Goal: Use online tool/utility: Use online tool/utility

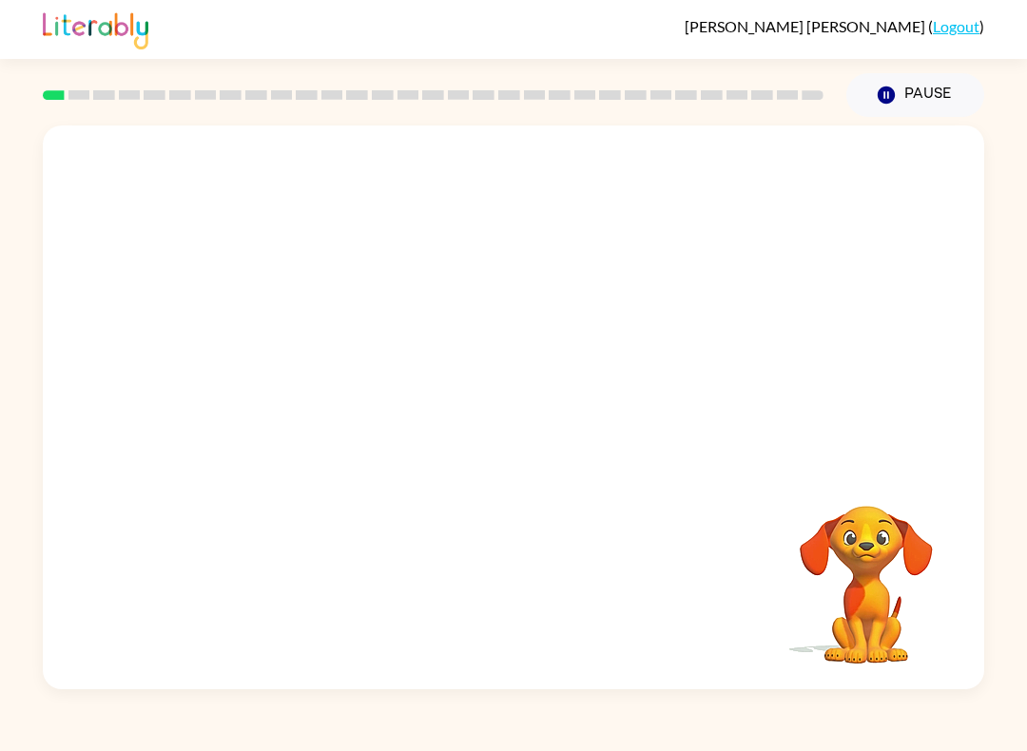
click at [319, 594] on div "Your browser must support playing .mp4 files to use Literably. Please try using…" at bounding box center [513, 408] width 941 height 564
click at [318, 593] on div "Your browser must support playing .mp4 files to use Literably. Please try using…" at bounding box center [513, 408] width 941 height 564
click at [893, 613] on video "Your browser must support playing .mp4 files to use Literably. Please try using…" at bounding box center [866, 571] width 190 height 190
click at [897, 583] on video "Your browser must support playing .mp4 files to use Literably. Please try using…" at bounding box center [866, 571] width 190 height 190
click at [896, 583] on video "Your browser must support playing .mp4 files to use Literably. Please try using…" at bounding box center [866, 571] width 190 height 190
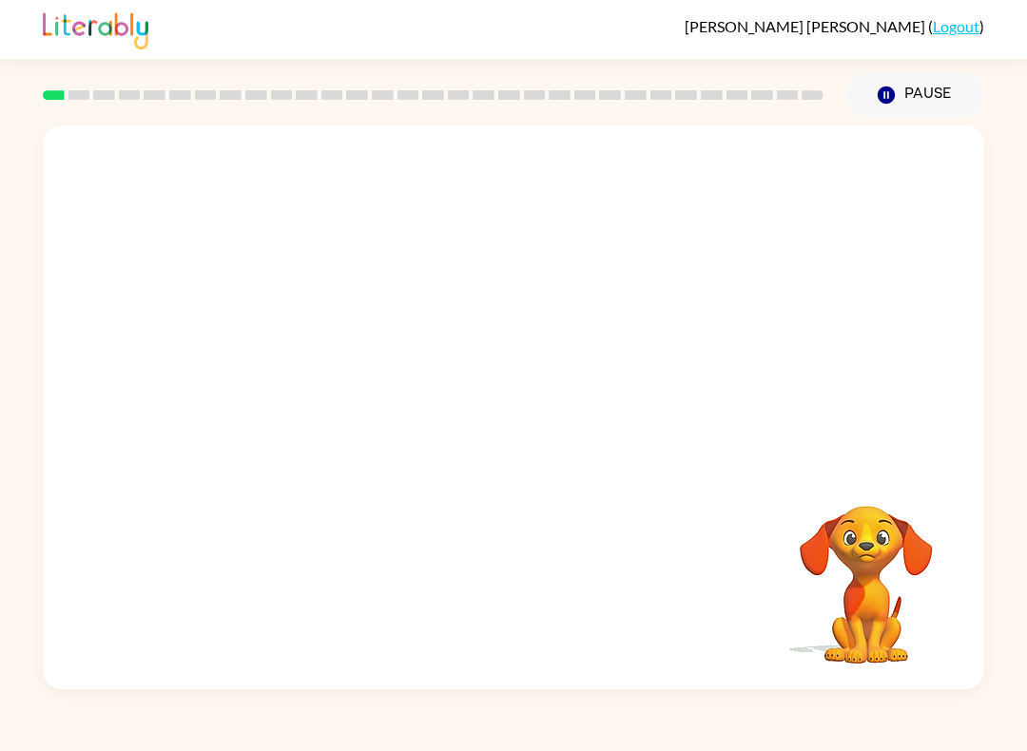
click at [907, 564] on video "Your browser must support playing .mp4 files to use Literably. Please try using…" at bounding box center [866, 571] width 190 height 190
click at [109, 359] on div at bounding box center [513, 296] width 941 height 340
click at [877, 556] on video "Your browser must support playing .mp4 files to use Literably. Please try using…" at bounding box center [866, 571] width 190 height 190
click at [498, 403] on icon "button" at bounding box center [513, 416] width 33 height 33
click at [837, 344] on div at bounding box center [513, 296] width 941 height 340
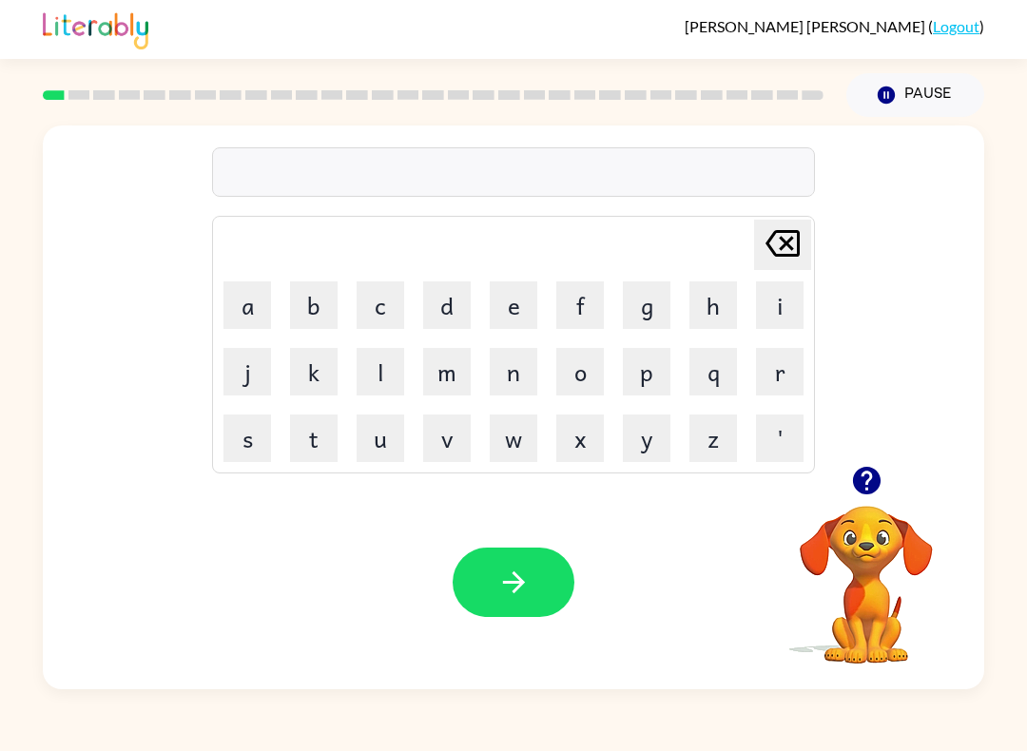
click at [301, 299] on button "b" at bounding box center [314, 305] width 48 height 48
click at [589, 370] on button "o" at bounding box center [580, 372] width 48 height 48
click at [785, 378] on button "r" at bounding box center [780, 372] width 48 height 48
click at [451, 302] on button "d" at bounding box center [447, 305] width 48 height 48
click at [513, 296] on button "e" at bounding box center [514, 305] width 48 height 48
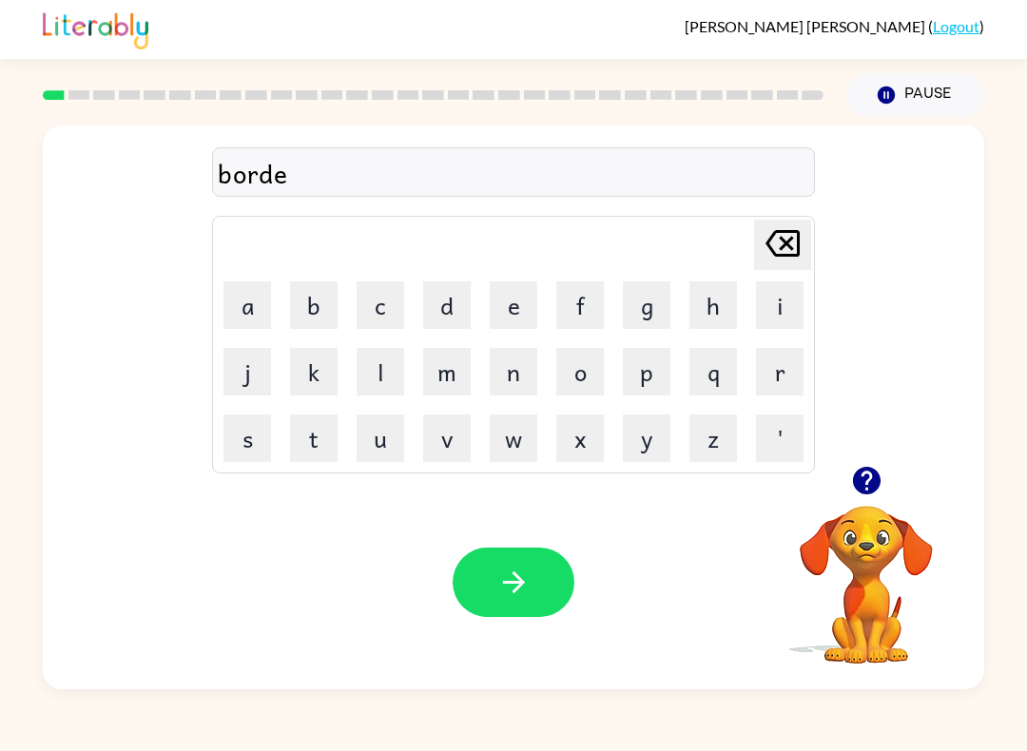
click at [772, 382] on button "r" at bounding box center [780, 372] width 48 height 48
click at [518, 572] on icon "button" at bounding box center [513, 582] width 33 height 33
click at [776, 368] on button "r" at bounding box center [780, 372] width 48 height 48
click at [561, 360] on button "o" at bounding box center [580, 372] width 48 height 48
click at [398, 433] on button "u" at bounding box center [381, 439] width 48 height 48
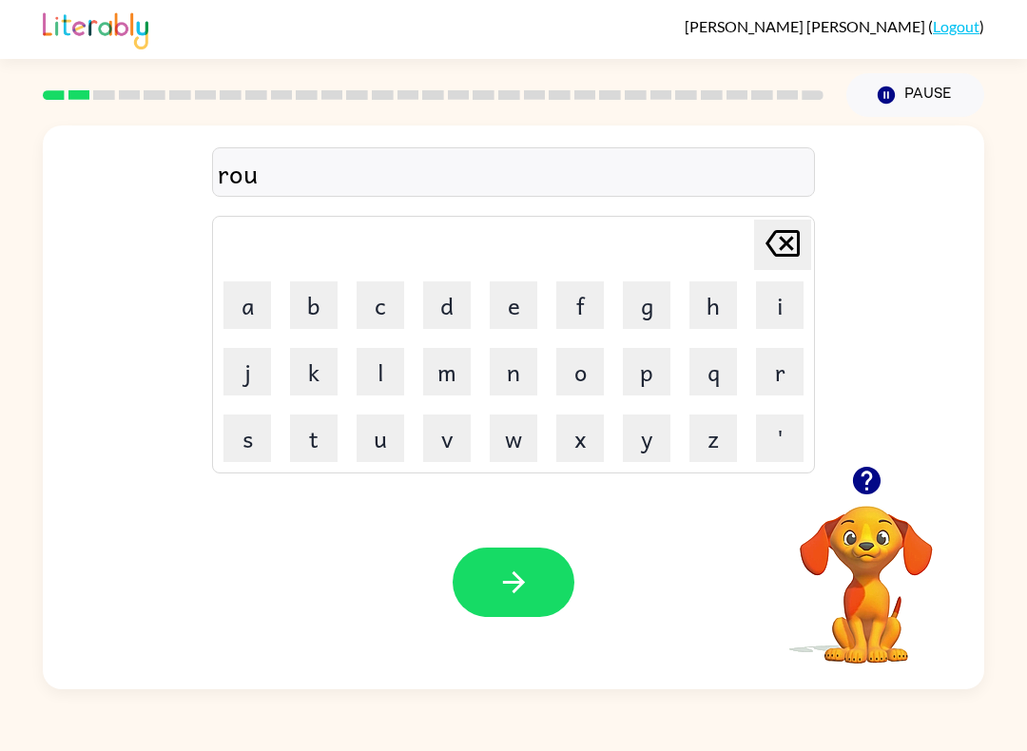
click at [514, 364] on button "n" at bounding box center [514, 372] width 48 height 48
click at [453, 290] on button "d" at bounding box center [447, 305] width 48 height 48
click at [494, 564] on button "button" at bounding box center [514, 582] width 122 height 69
click at [444, 377] on button "m" at bounding box center [447, 372] width 48 height 48
click at [246, 317] on button "a" at bounding box center [247, 305] width 48 height 48
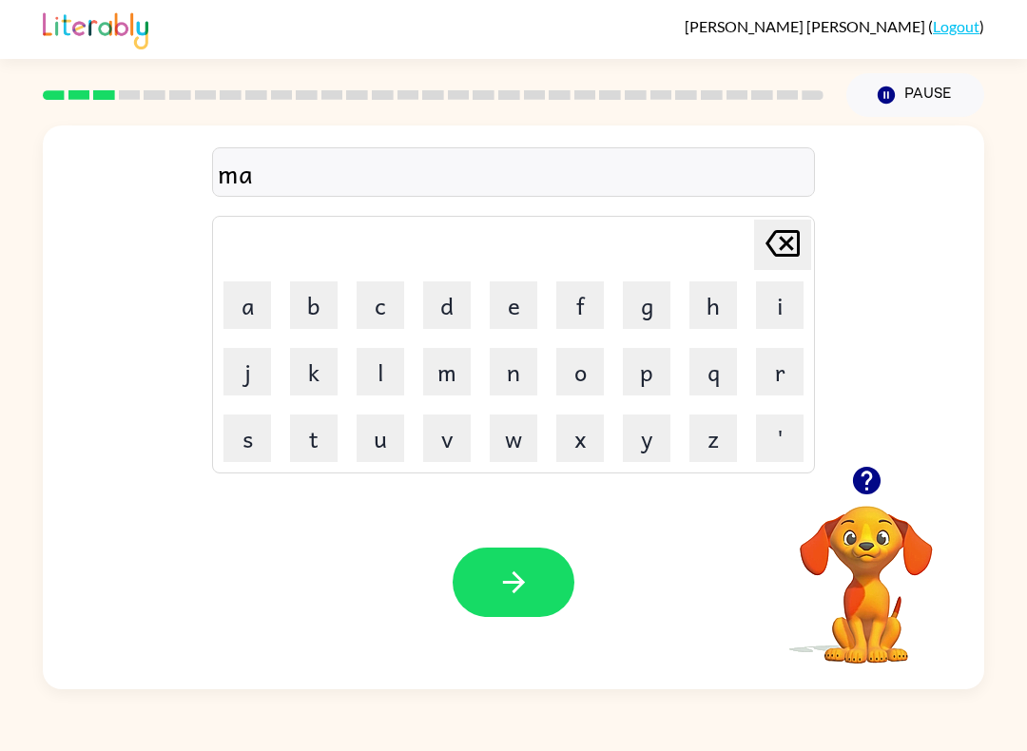
click at [379, 320] on button "c" at bounding box center [381, 305] width 48 height 48
click at [701, 287] on button "h" at bounding box center [713, 305] width 48 height 48
click at [766, 296] on button "i" at bounding box center [780, 305] width 48 height 48
click at [615, 349] on td "p" at bounding box center [646, 371] width 65 height 65
click at [782, 227] on icon "[PERSON_NAME] last character input" at bounding box center [783, 244] width 46 height 46
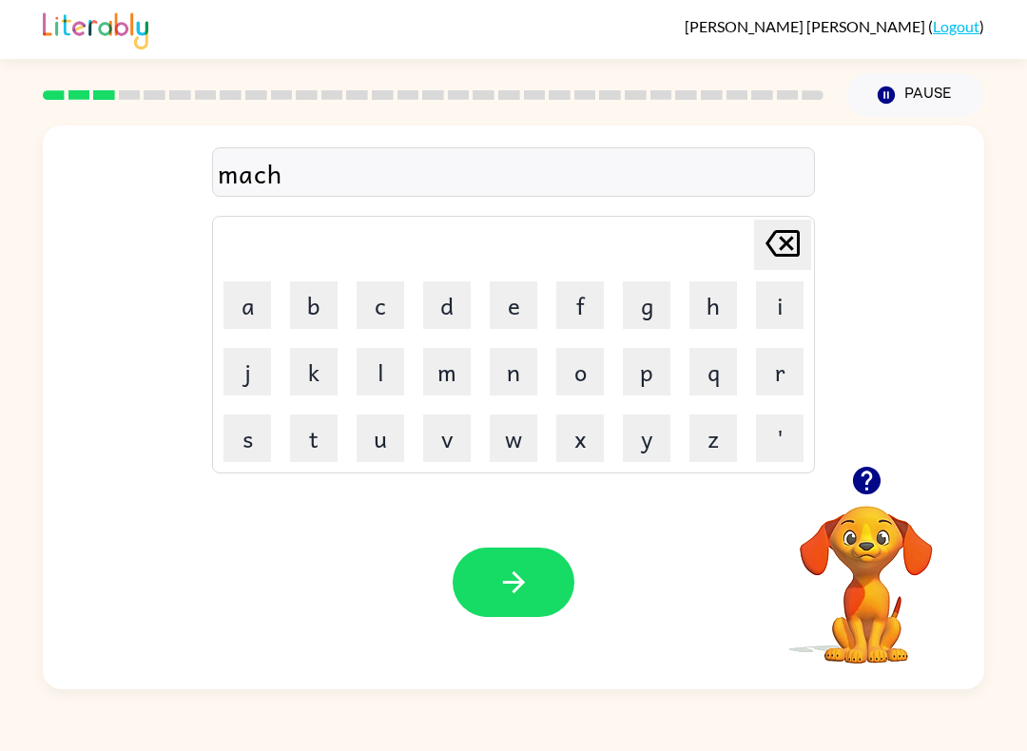
click at [774, 310] on button "i" at bounding box center [780, 305] width 48 height 48
click at [505, 363] on button "n" at bounding box center [514, 372] width 48 height 48
click at [494, 569] on button "button" at bounding box center [514, 582] width 122 height 69
click at [888, 488] on button "button" at bounding box center [867, 480] width 48 height 48
click at [304, 434] on button "t" at bounding box center [314, 439] width 48 height 48
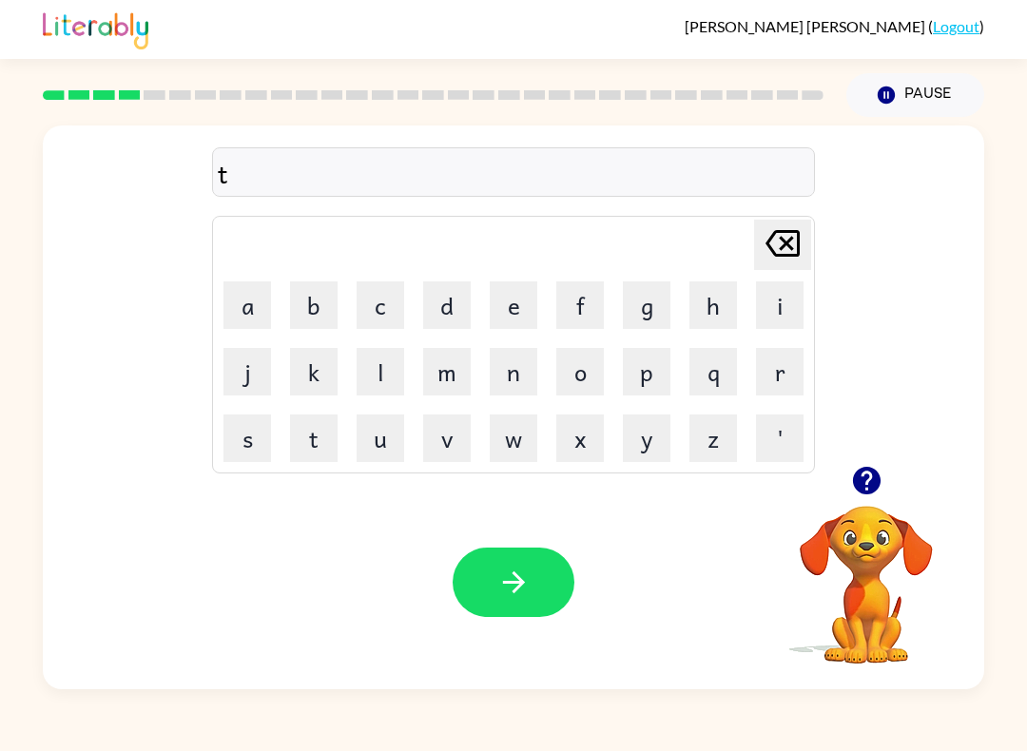
click at [771, 369] on button "r" at bounding box center [780, 372] width 48 height 48
click at [267, 284] on button "a" at bounding box center [247, 305] width 48 height 48
click at [763, 300] on button "i" at bounding box center [780, 305] width 48 height 48
click at [494, 374] on button "n" at bounding box center [514, 372] width 48 height 48
click at [504, 584] on icon "button" at bounding box center [513, 583] width 22 height 22
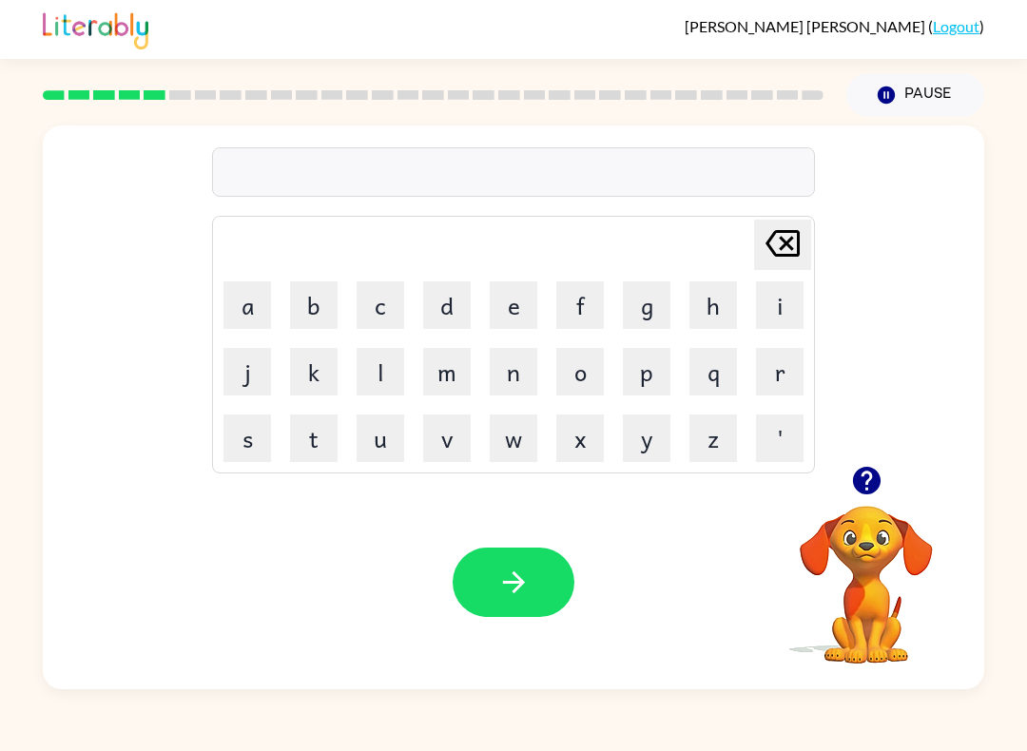
click at [455, 304] on button "d" at bounding box center [447, 305] width 48 height 48
click at [769, 313] on button "i" at bounding box center [780, 305] width 48 height 48
click at [563, 294] on button "f" at bounding box center [580, 305] width 48 height 48
click at [493, 300] on button "e" at bounding box center [514, 305] width 48 height 48
click at [519, 359] on button "n" at bounding box center [514, 372] width 48 height 48
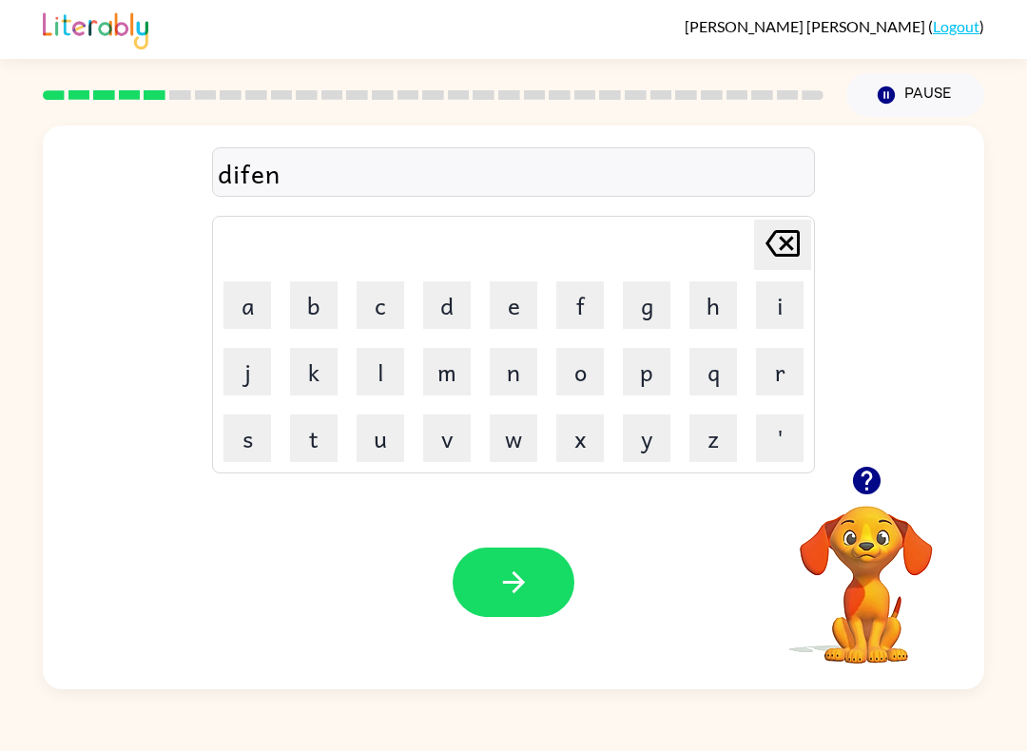
click at [235, 438] on button "s" at bounding box center [247, 439] width 48 height 48
click at [765, 297] on button "i" at bounding box center [780, 305] width 48 height 48
click at [565, 309] on button "f" at bounding box center [580, 305] width 48 height 48
click at [486, 565] on button "button" at bounding box center [514, 582] width 122 height 69
click at [446, 441] on button "v" at bounding box center [447, 439] width 48 height 48
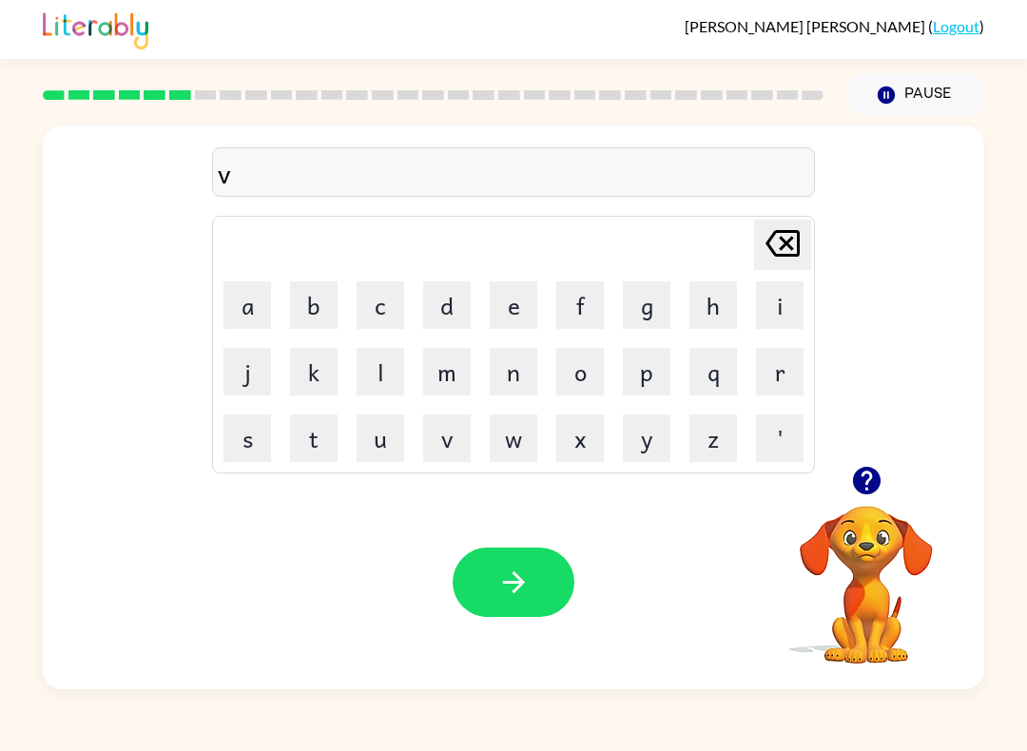
click at [256, 291] on button "a" at bounding box center [247, 305] width 48 height 48
click at [386, 298] on button "c" at bounding box center [381, 305] width 48 height 48
click at [249, 313] on button "a" at bounding box center [247, 305] width 48 height 48
click at [320, 423] on button "t" at bounding box center [314, 439] width 48 height 48
click at [770, 306] on button "i" at bounding box center [780, 305] width 48 height 48
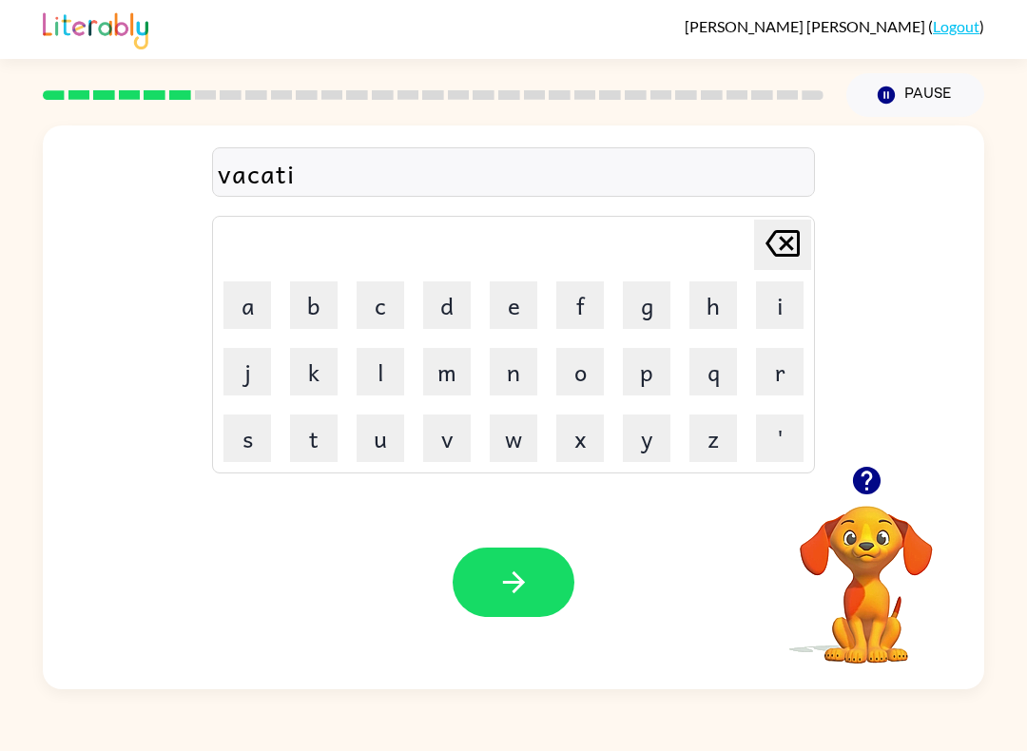
click at [586, 354] on button "o" at bounding box center [580, 372] width 48 height 48
click at [511, 366] on button "n" at bounding box center [514, 372] width 48 height 48
click at [510, 617] on button "button" at bounding box center [514, 582] width 122 height 69
click at [652, 371] on button "p" at bounding box center [647, 372] width 48 height 48
click at [579, 348] on button "o" at bounding box center [580, 372] width 48 height 48
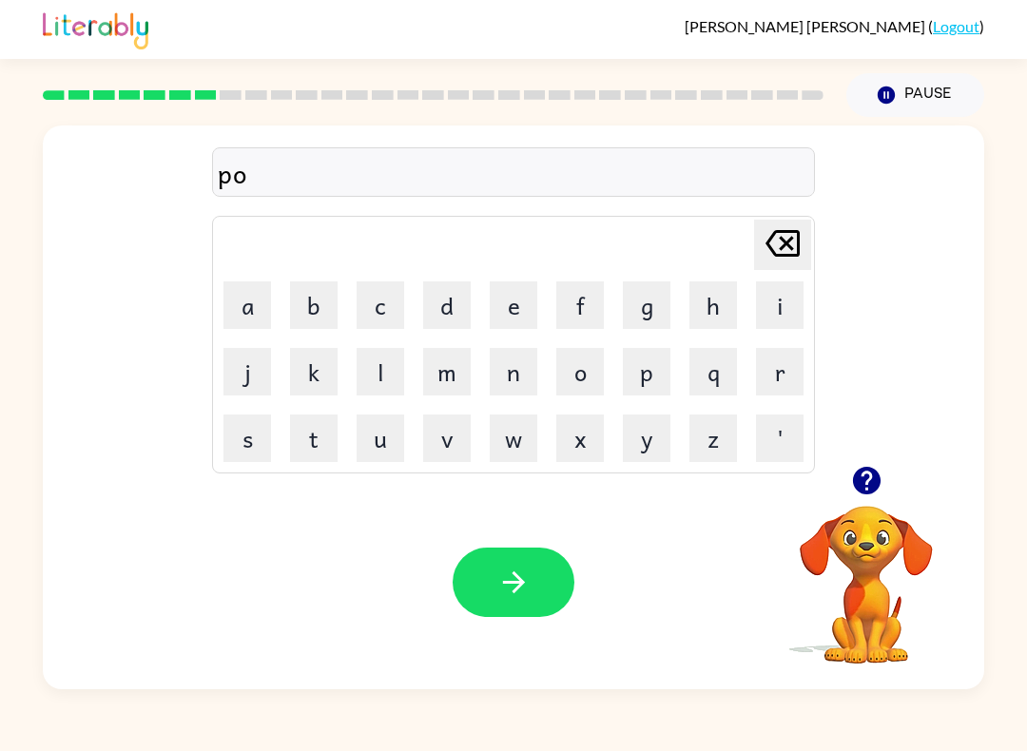
click at [451, 284] on button "d" at bounding box center [447, 305] width 48 height 48
click at [509, 287] on button "e" at bounding box center [514, 305] width 48 height 48
click at [747, 376] on td "r" at bounding box center [779, 371] width 65 height 65
click at [764, 254] on icon "[PERSON_NAME] last character input" at bounding box center [783, 244] width 46 height 46
click at [529, 297] on button "e" at bounding box center [514, 305] width 48 height 48
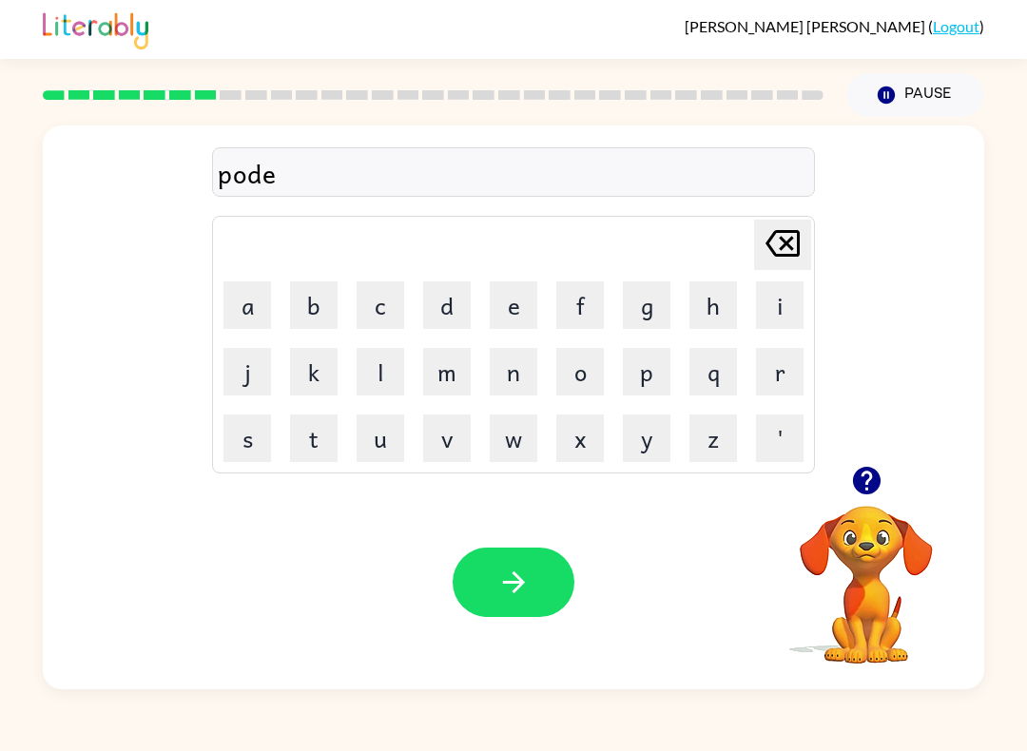
click at [767, 364] on button "r" at bounding box center [780, 372] width 48 height 48
click at [785, 238] on icon "[PERSON_NAME] last character input" at bounding box center [783, 244] width 46 height 46
click at [389, 372] on button "l" at bounding box center [381, 372] width 48 height 48
click at [498, 594] on icon "button" at bounding box center [513, 582] width 33 height 33
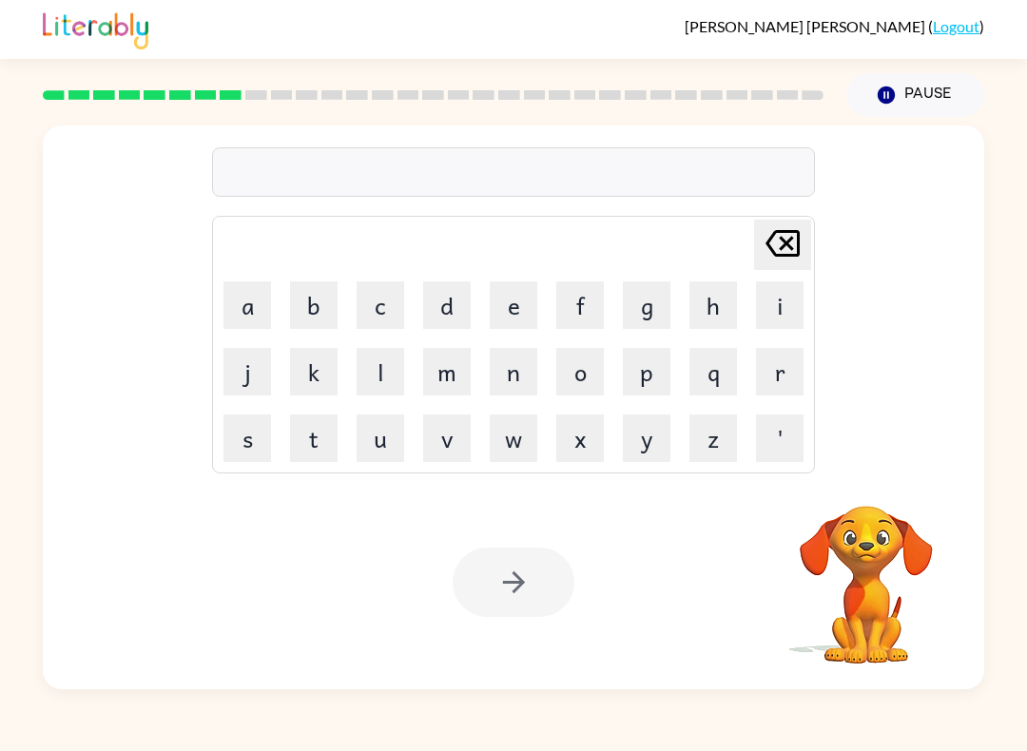
click at [433, 361] on button "m" at bounding box center [447, 372] width 48 height 48
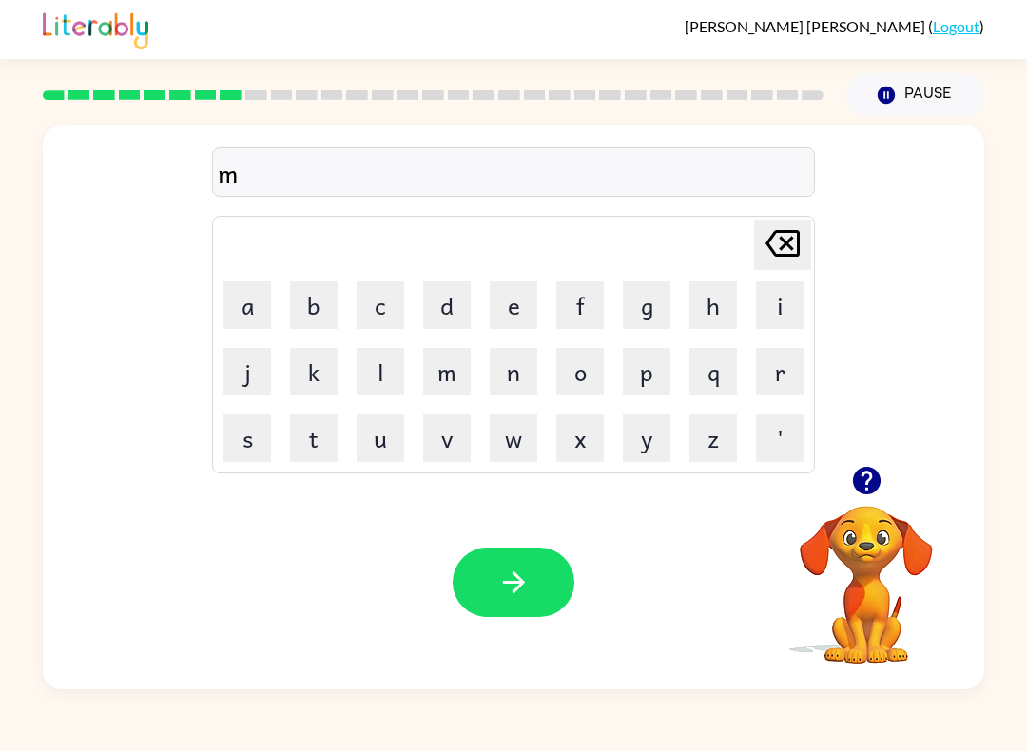
click at [773, 296] on button "i" at bounding box center [780, 305] width 48 height 48
click at [765, 371] on button "r" at bounding box center [780, 372] width 48 height 48
click at [250, 300] on button "a" at bounding box center [247, 305] width 48 height 48
click at [395, 301] on button "c" at bounding box center [381, 305] width 48 height 48
click at [591, 369] on button "o" at bounding box center [580, 372] width 48 height 48
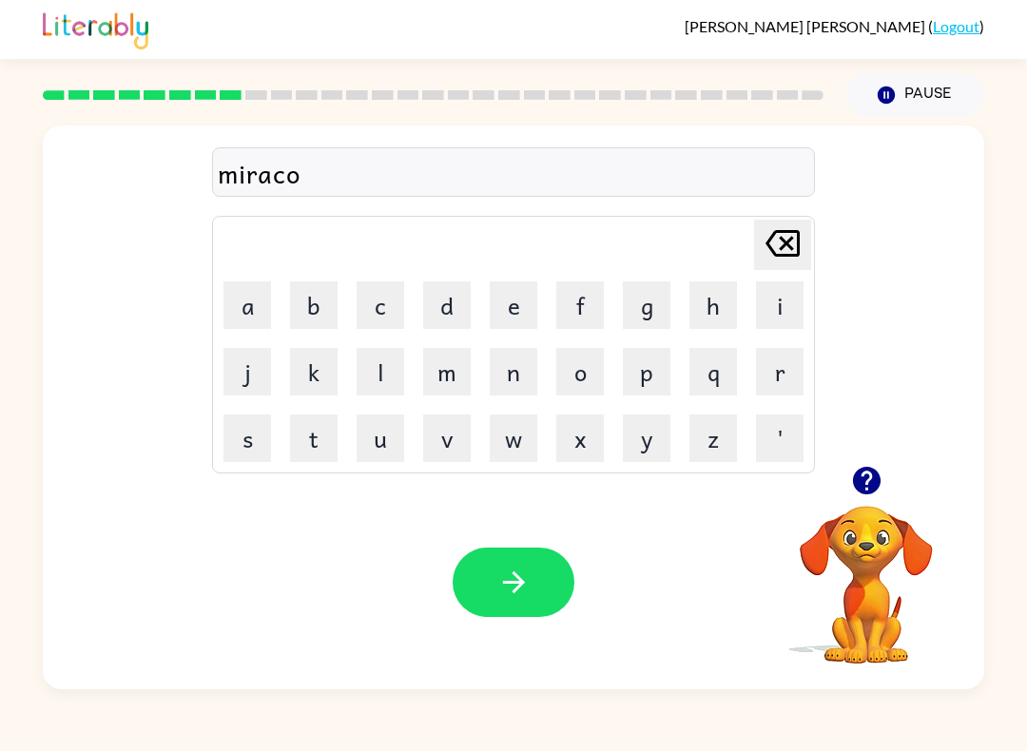
click at [390, 350] on button "l" at bounding box center [381, 372] width 48 height 48
click at [495, 572] on button "button" at bounding box center [514, 582] width 122 height 69
click at [851, 494] on icon "button" at bounding box center [866, 480] width 33 height 33
click at [438, 378] on button "m" at bounding box center [447, 372] width 48 height 48
click at [785, 298] on button "i" at bounding box center [780, 305] width 48 height 48
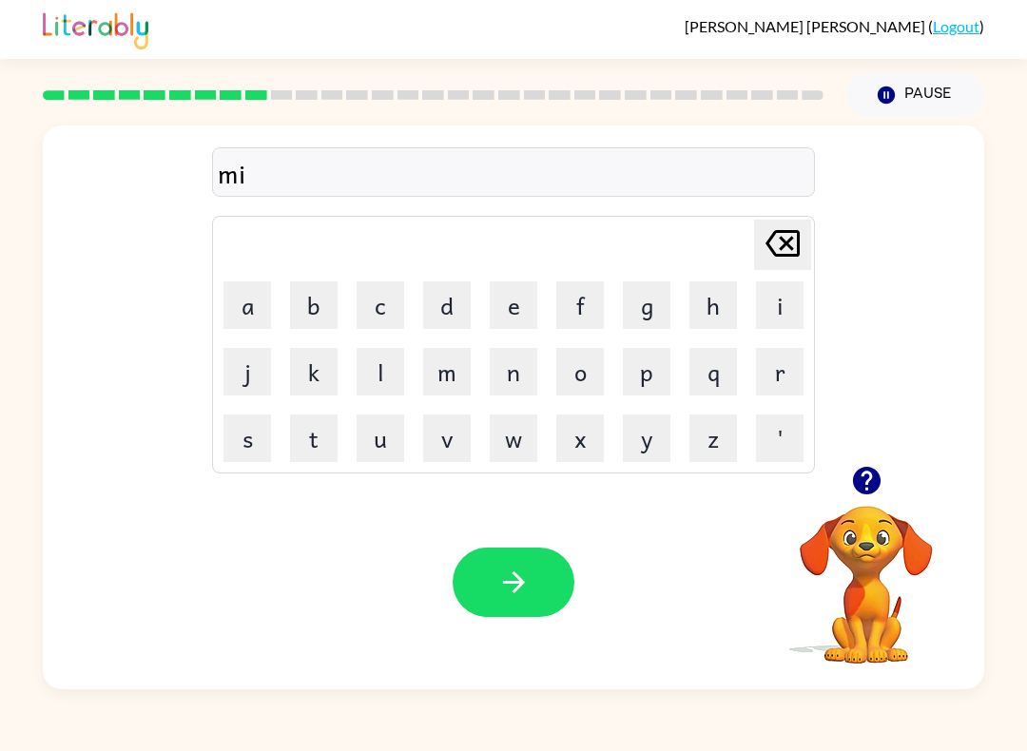
click at [448, 300] on button "d" at bounding box center [447, 305] width 48 height 48
click at [512, 362] on button "n" at bounding box center [514, 372] width 48 height 48
click at [772, 243] on icon "[PERSON_NAME] last character input" at bounding box center [783, 244] width 46 height 46
click at [436, 374] on button "m" at bounding box center [447, 372] width 48 height 48
click at [861, 488] on icon "button" at bounding box center [866, 481] width 28 height 28
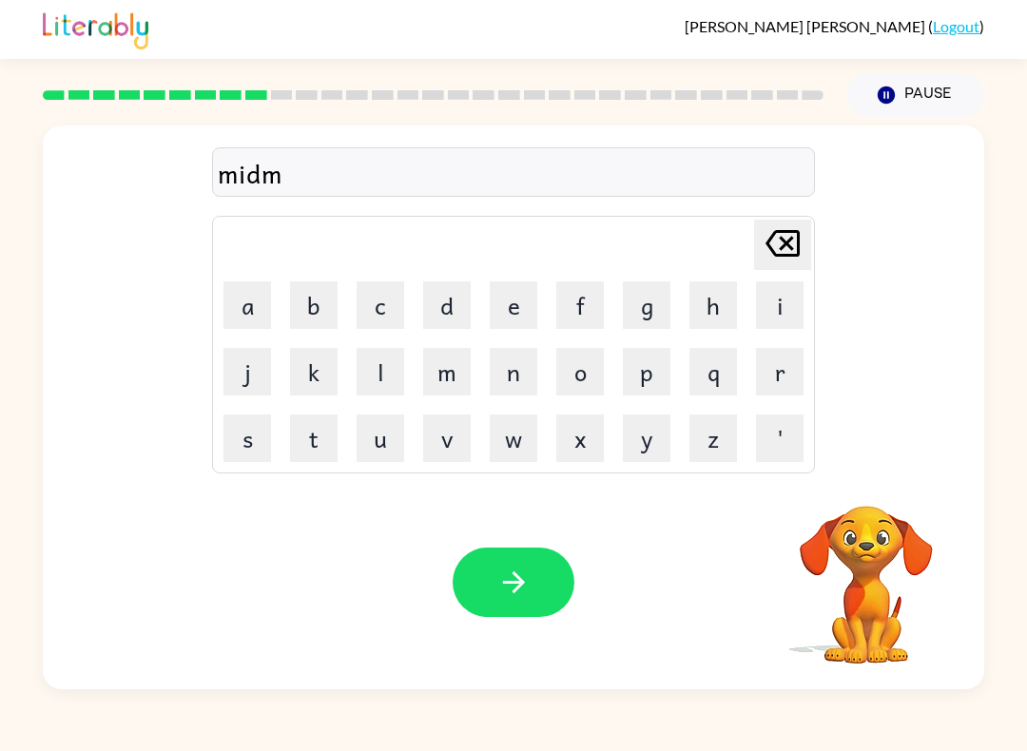
click at [564, 360] on button "o" at bounding box center [580, 372] width 48 height 48
click at [758, 364] on button "r" at bounding box center [780, 372] width 48 height 48
click at [525, 350] on button "n" at bounding box center [514, 372] width 48 height 48
click at [777, 288] on button "i" at bounding box center [780, 305] width 48 height 48
click at [503, 367] on button "n" at bounding box center [514, 372] width 48 height 48
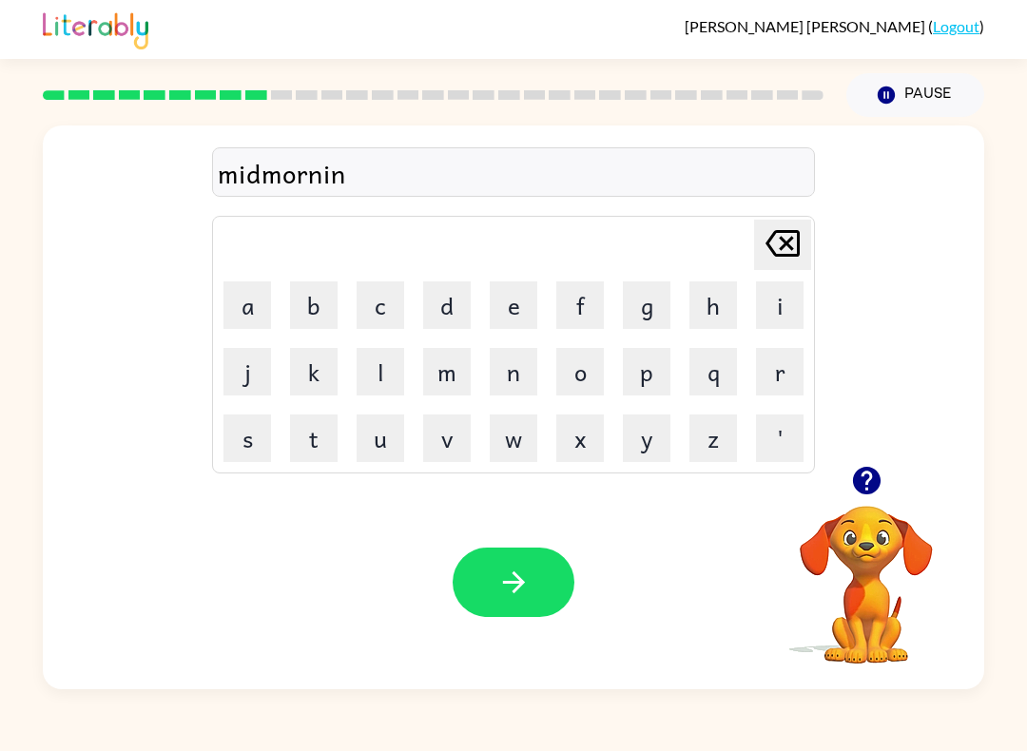
click at [653, 282] on button "g" at bounding box center [647, 305] width 48 height 48
click at [522, 577] on icon "button" at bounding box center [513, 582] width 33 height 33
click at [832, 501] on div at bounding box center [866, 480] width 190 height 48
click at [881, 462] on button "button" at bounding box center [867, 480] width 48 height 48
click at [436, 304] on button "d" at bounding box center [447, 305] width 48 height 48
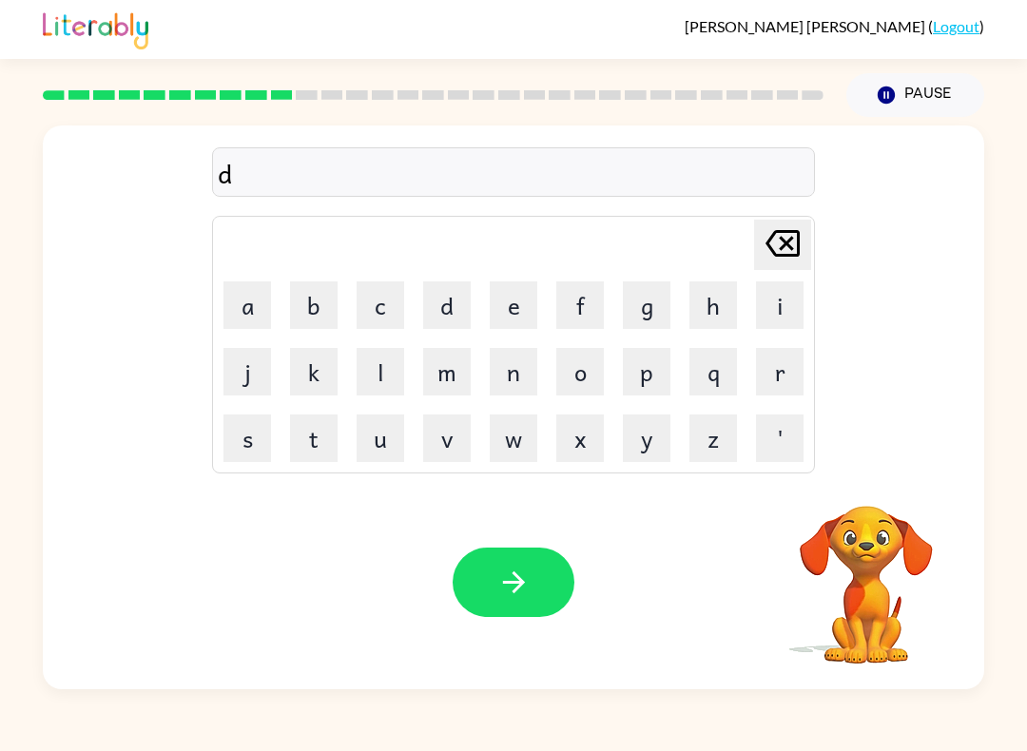
click at [770, 300] on button "i" at bounding box center [780, 305] width 48 height 48
click at [265, 424] on button "s" at bounding box center [247, 439] width 48 height 48
click at [313, 426] on button "t" at bounding box center [314, 439] width 48 height 48
click at [769, 368] on button "r" at bounding box center [780, 372] width 48 height 48
click at [577, 366] on button "o" at bounding box center [580, 372] width 48 height 48
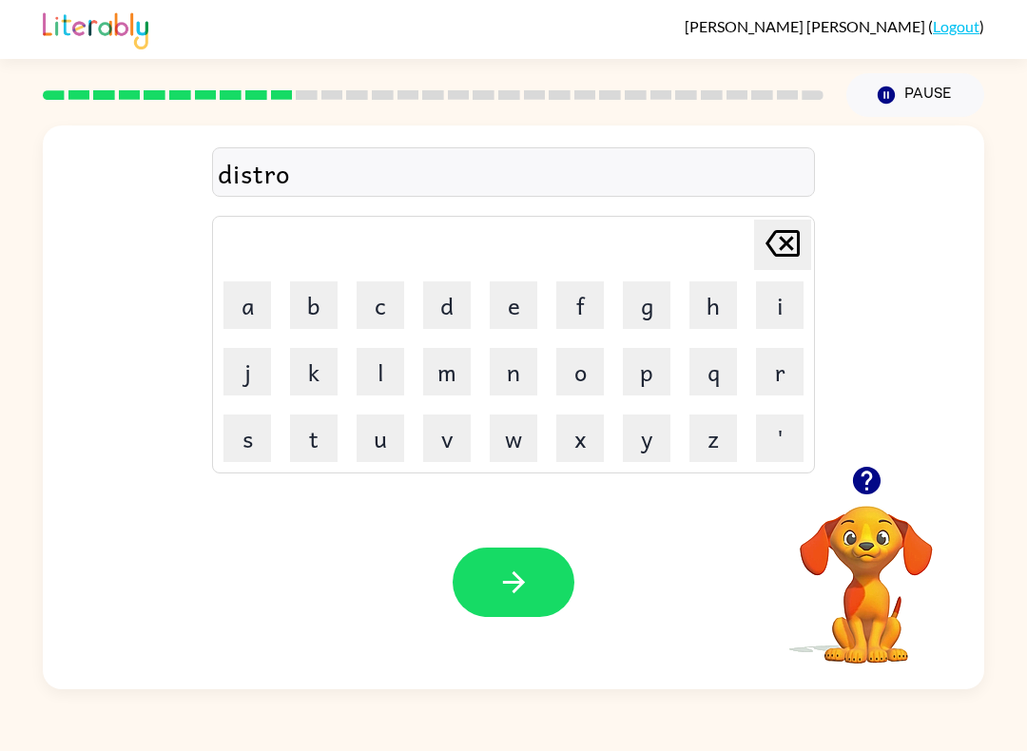
click at [251, 420] on button "s" at bounding box center [247, 439] width 48 height 48
click at [313, 434] on button "t" at bounding box center [314, 439] width 48 height 48
click at [510, 597] on icon "button" at bounding box center [513, 582] width 33 height 33
click at [773, 360] on button "r" at bounding box center [780, 372] width 48 height 48
click at [578, 371] on button "o" at bounding box center [580, 372] width 48 height 48
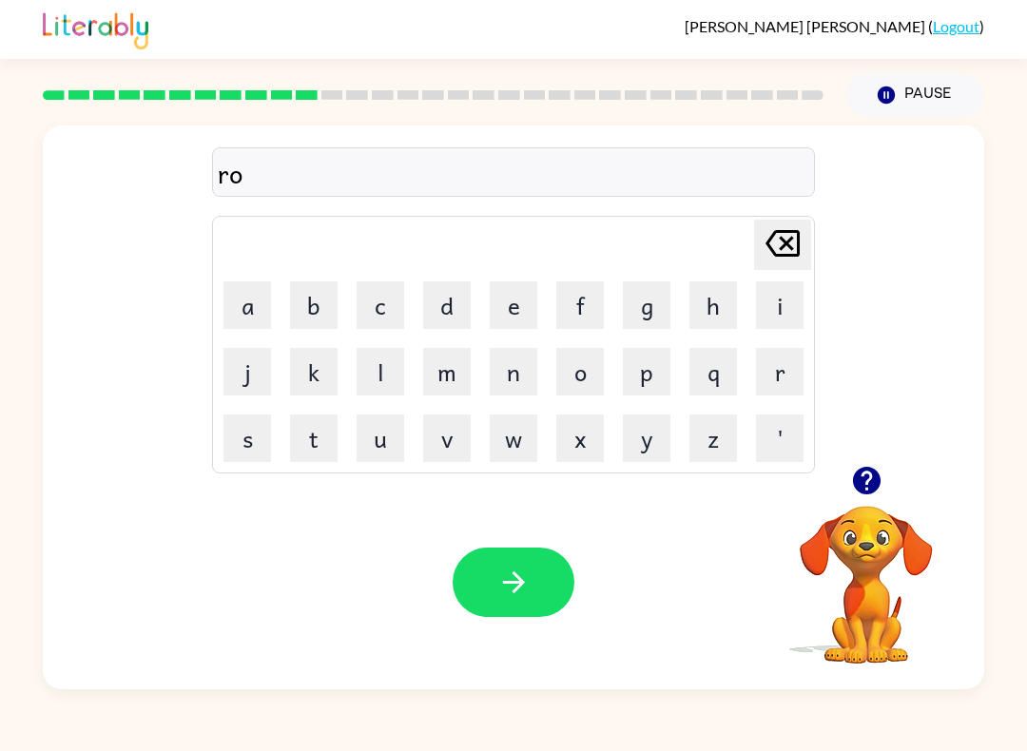
click at [383, 433] on button "u" at bounding box center [381, 439] width 48 height 48
click at [438, 309] on button "d" at bounding box center [447, 305] width 48 height 48
click at [507, 586] on icon "button" at bounding box center [513, 582] width 33 height 33
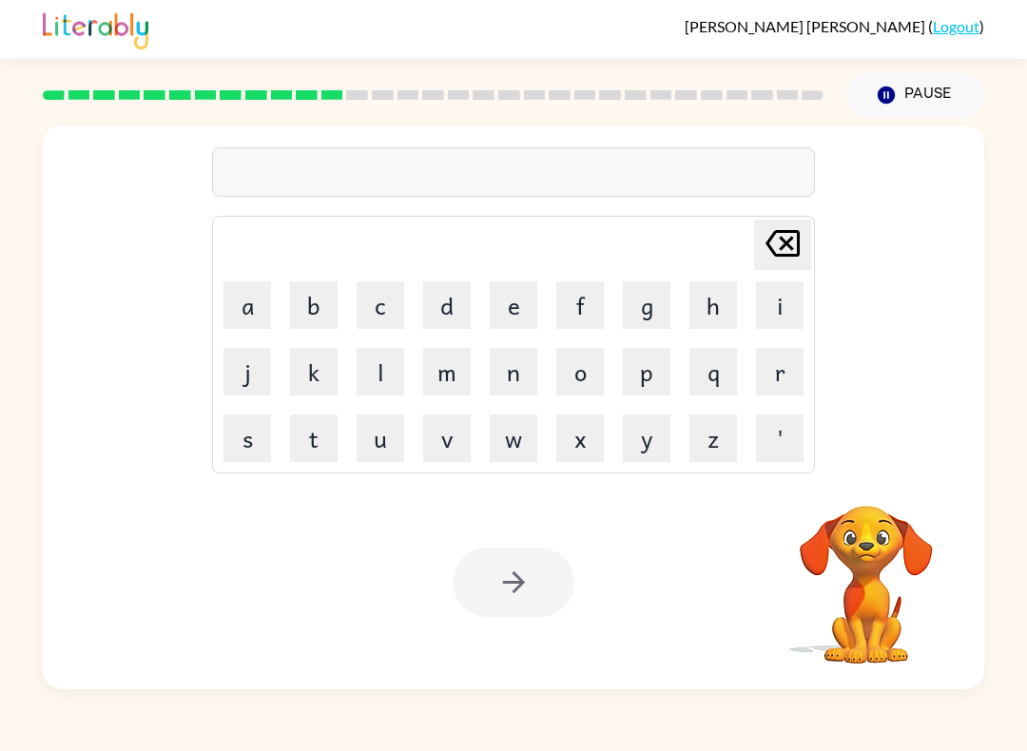
click at [396, 421] on button "u" at bounding box center [381, 439] width 48 height 48
click at [637, 371] on button "p" at bounding box center [647, 372] width 48 height 48
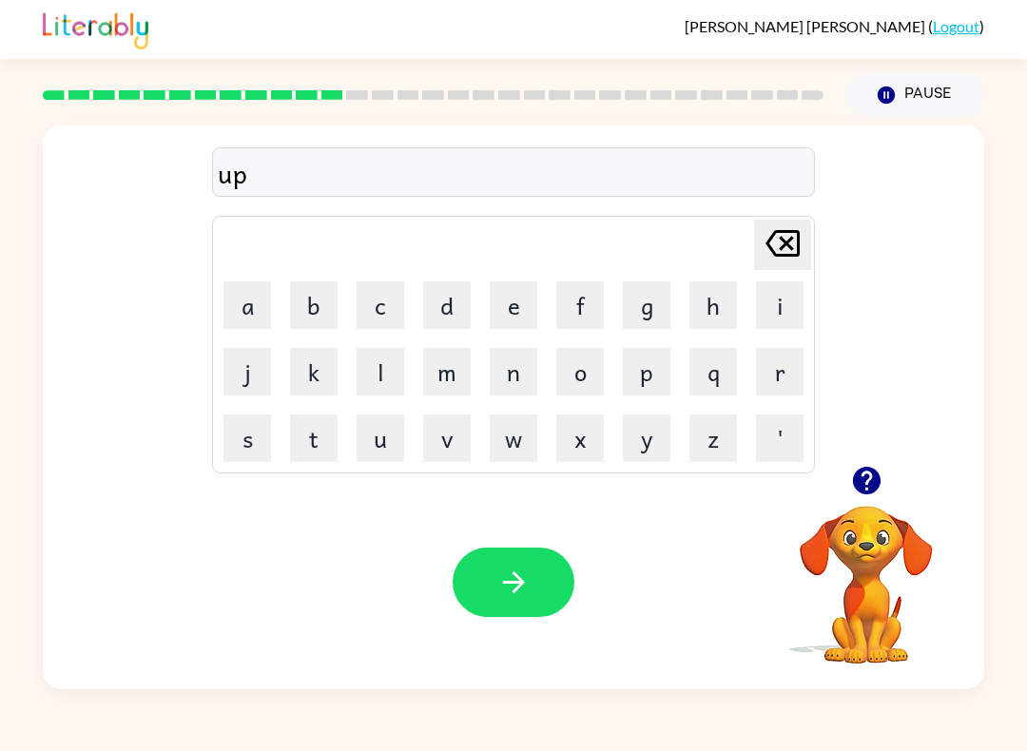
click at [650, 312] on button "g" at bounding box center [647, 305] width 48 height 48
click at [777, 372] on button "r" at bounding box center [780, 372] width 48 height 48
click at [256, 310] on button "a" at bounding box center [247, 305] width 48 height 48
click at [436, 299] on button "d" at bounding box center [447, 305] width 48 height 48
click at [502, 299] on button "e" at bounding box center [514, 305] width 48 height 48
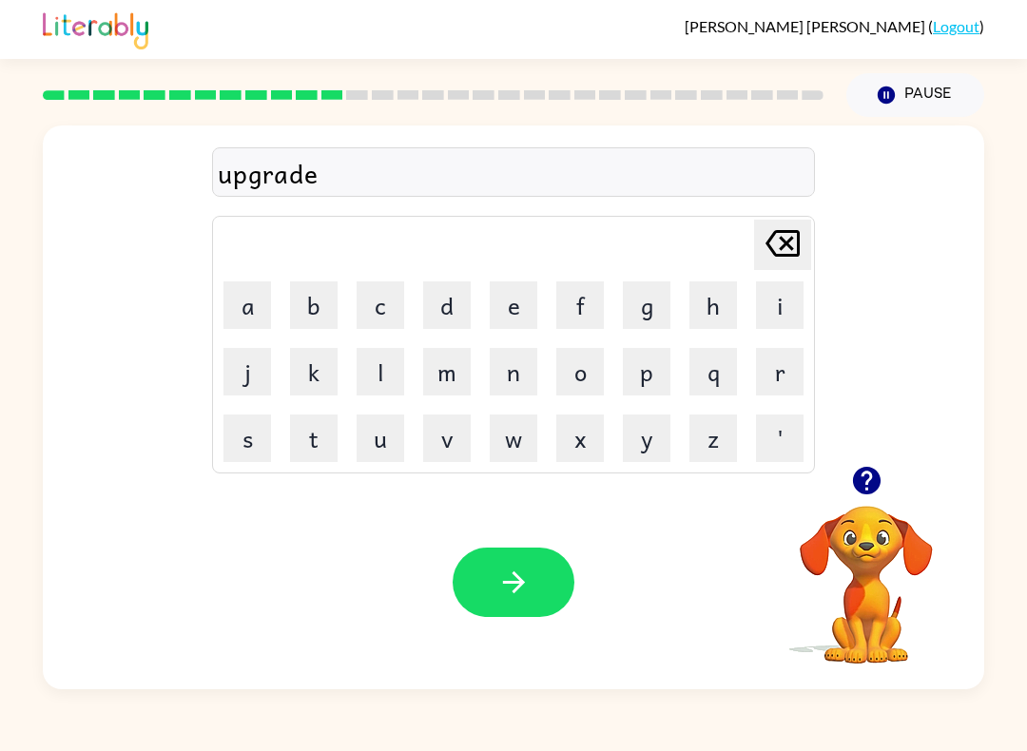
click at [519, 582] on icon "button" at bounding box center [513, 582] width 33 height 33
click at [437, 364] on button "m" at bounding box center [447, 372] width 48 height 48
click at [261, 295] on button "a" at bounding box center [247, 305] width 48 height 48
click at [453, 296] on button "d" at bounding box center [447, 305] width 48 height 48
click at [498, 368] on button "n" at bounding box center [514, 372] width 48 height 48
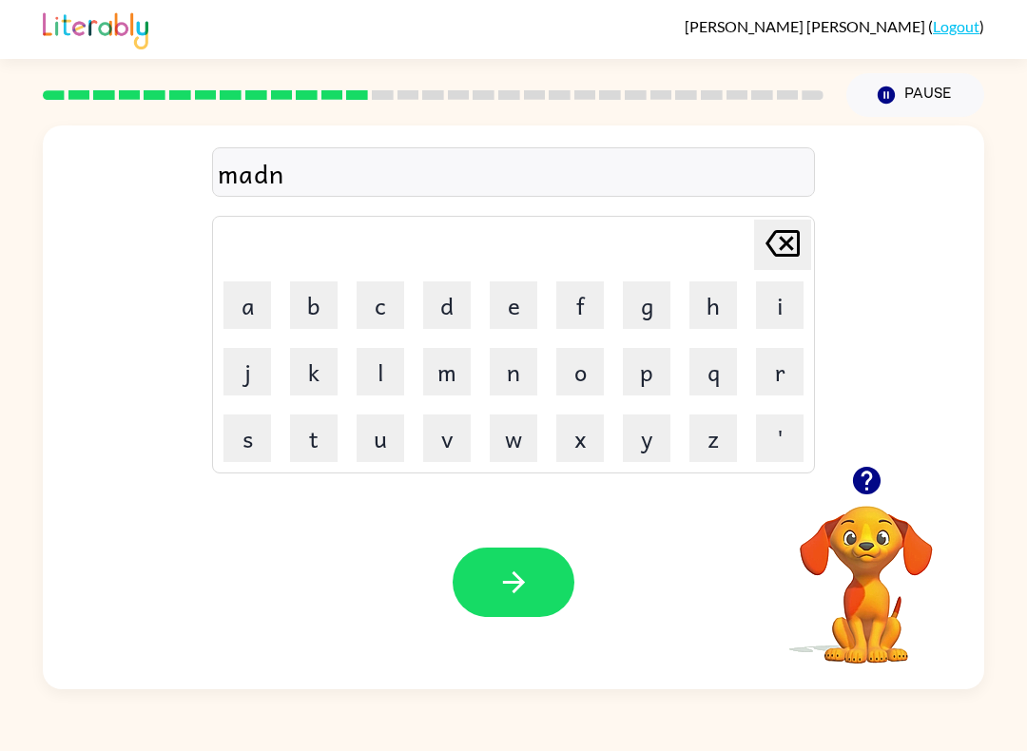
click at [512, 301] on button "e" at bounding box center [514, 305] width 48 height 48
click at [257, 416] on button "s" at bounding box center [247, 439] width 48 height 48
click at [476, 605] on button "button" at bounding box center [514, 582] width 122 height 69
click at [328, 292] on button "b" at bounding box center [314, 305] width 48 height 48
click at [536, 367] on button "n" at bounding box center [514, 372] width 48 height 48
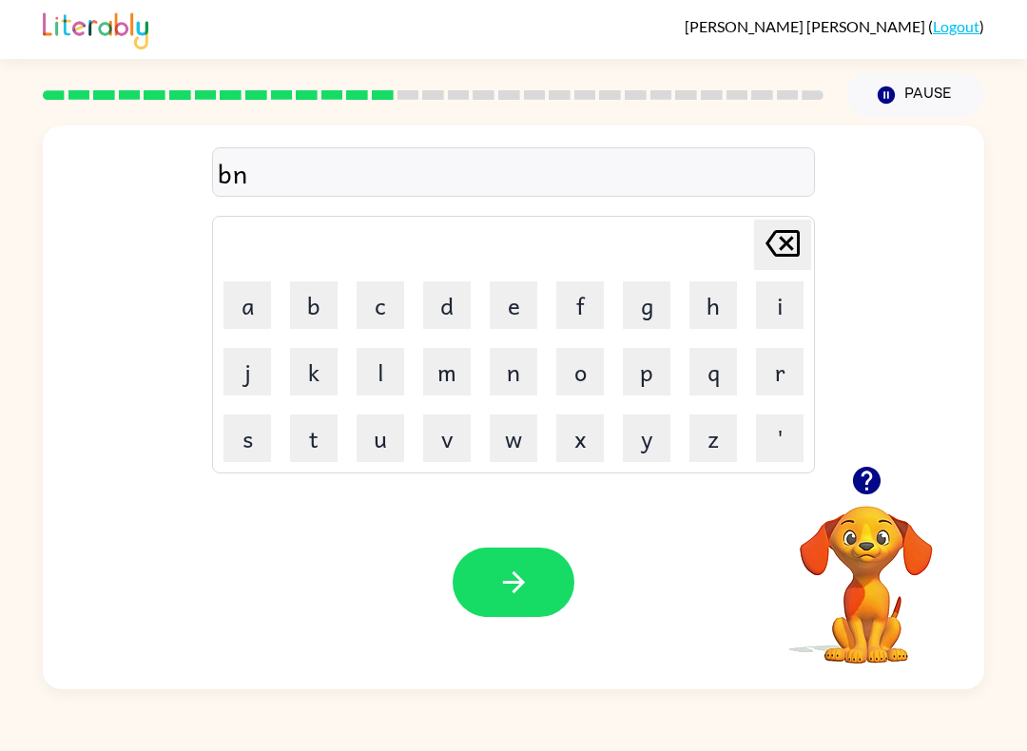
click at [780, 235] on icon "[PERSON_NAME] last character input" at bounding box center [783, 244] width 46 height 46
click at [586, 366] on button "o" at bounding box center [580, 372] width 48 height 48
click at [378, 422] on button "u" at bounding box center [381, 439] width 48 height 48
click at [501, 361] on button "n" at bounding box center [514, 372] width 48 height 48
click at [376, 431] on button "u" at bounding box center [381, 439] width 48 height 48
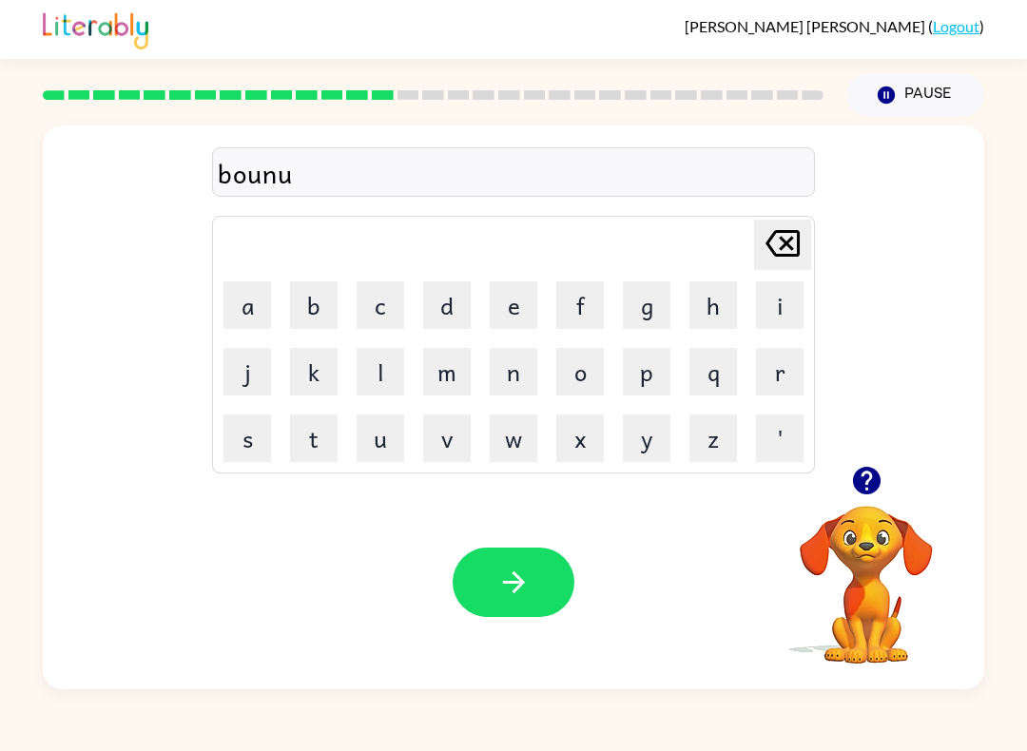
click at [262, 420] on button "s" at bounding box center [247, 439] width 48 height 48
click at [462, 570] on button "button" at bounding box center [514, 582] width 122 height 69
click at [258, 430] on button "s" at bounding box center [247, 439] width 48 height 48
click at [854, 496] on icon "button" at bounding box center [866, 480] width 33 height 33
click at [513, 443] on button "w" at bounding box center [514, 439] width 48 height 48
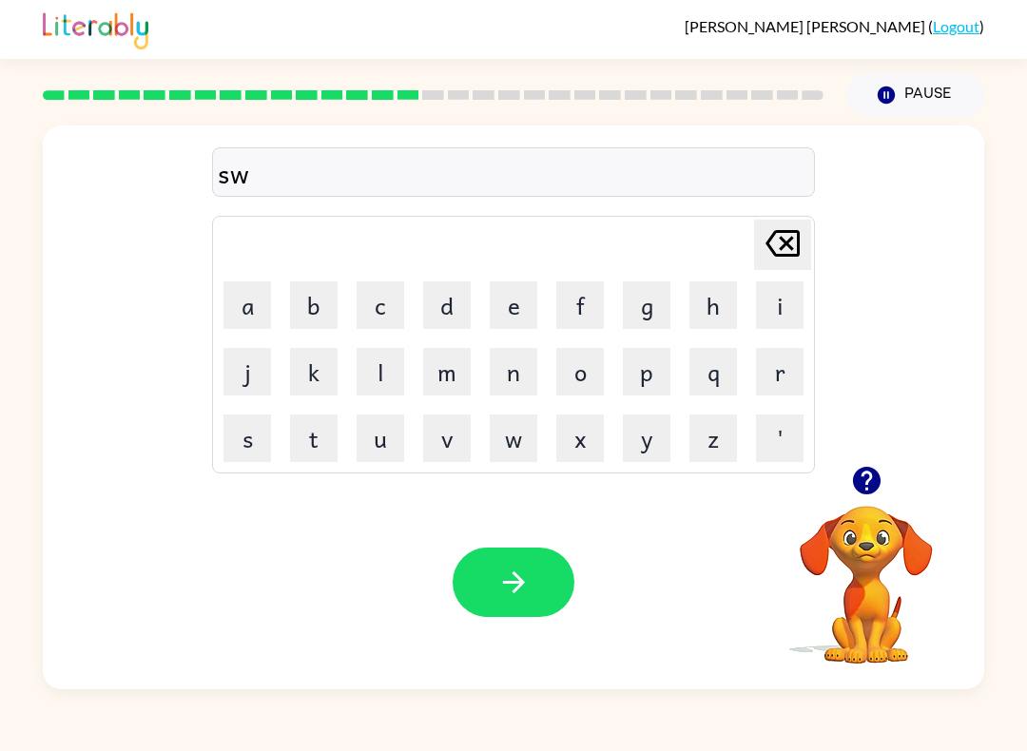
click at [574, 369] on button "o" at bounding box center [580, 372] width 48 height 48
click at [757, 358] on button "r" at bounding box center [780, 372] width 48 height 48
click at [437, 373] on button "m" at bounding box center [447, 372] width 48 height 48
click at [517, 572] on icon "button" at bounding box center [513, 582] width 33 height 33
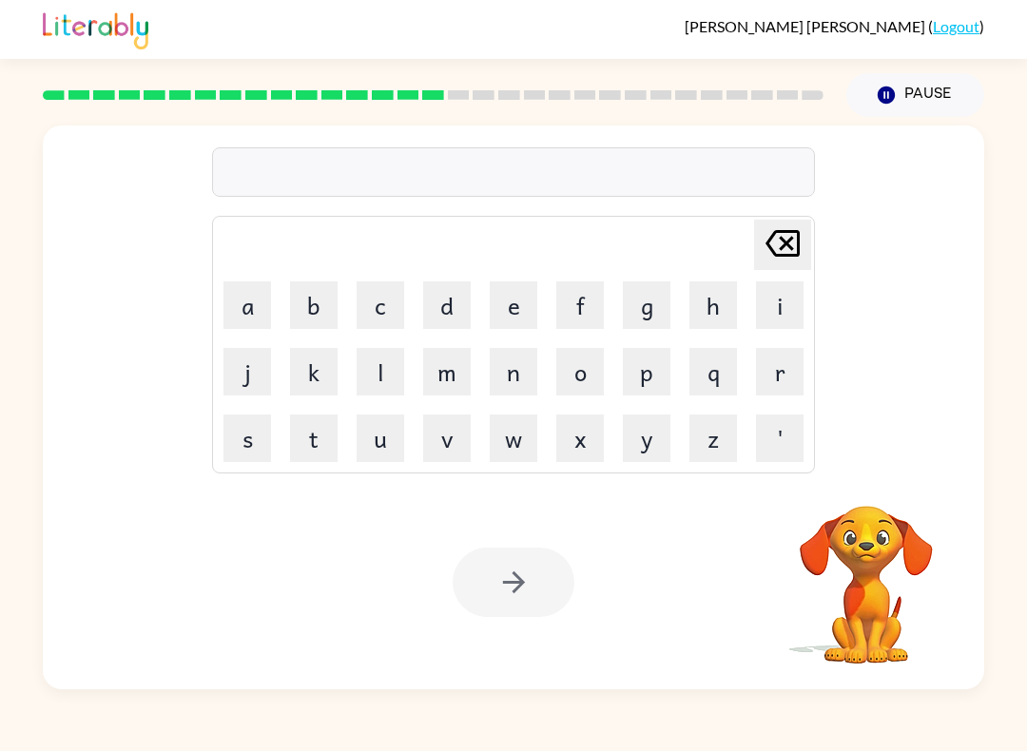
click at [774, 365] on button "r" at bounding box center [780, 372] width 48 height 48
click at [249, 291] on button "a" at bounding box center [247, 305] width 48 height 48
click at [450, 375] on button "m" at bounding box center [447, 372] width 48 height 48
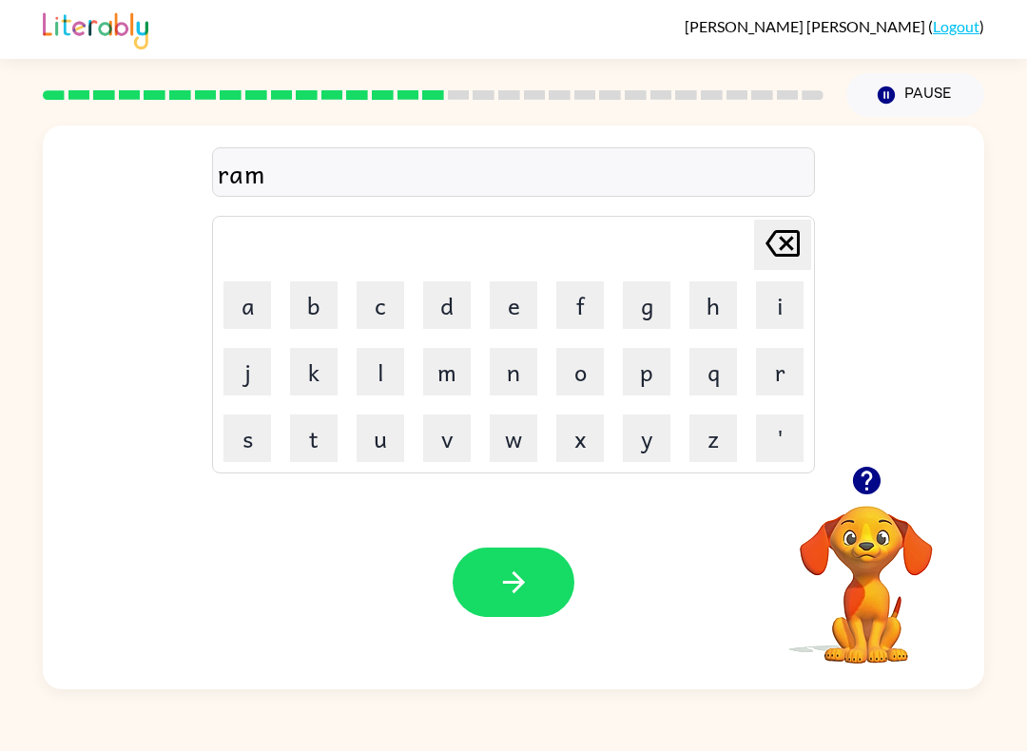
click at [527, 560] on button "button" at bounding box center [514, 582] width 122 height 69
click at [334, 317] on button "b" at bounding box center [314, 305] width 48 height 48
click at [780, 377] on button "r" at bounding box center [780, 372] width 48 height 48
click at [766, 304] on button "i" at bounding box center [780, 305] width 48 height 48
click at [459, 360] on button "m" at bounding box center [447, 372] width 48 height 48
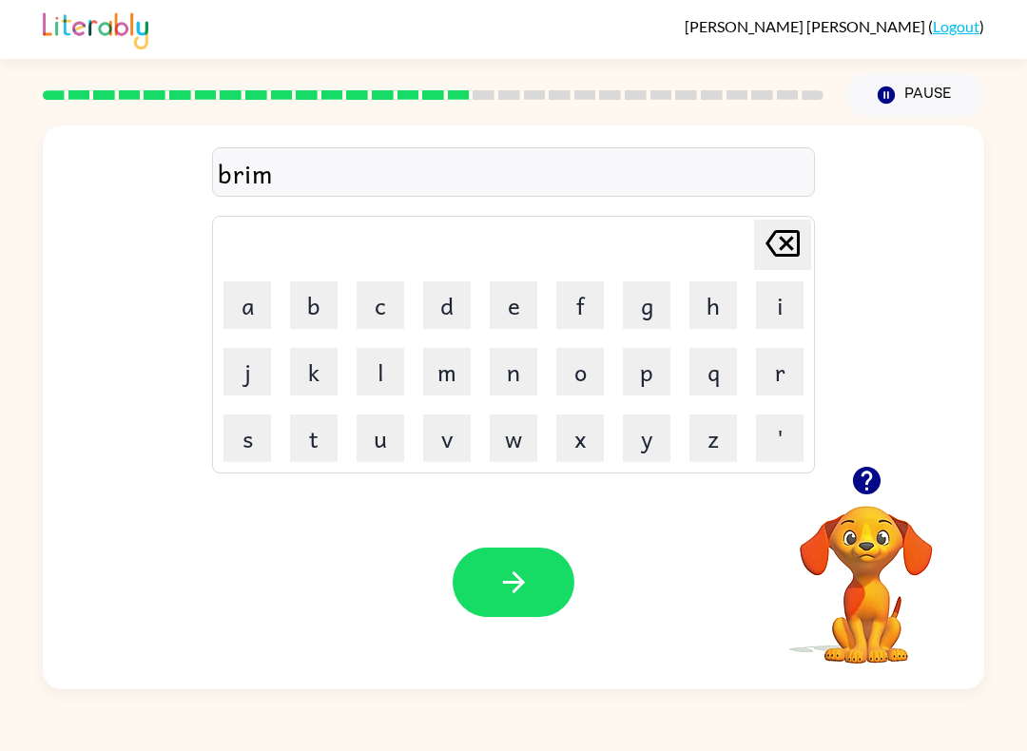
click at [776, 308] on button "i" at bounding box center [780, 305] width 48 height 48
click at [501, 395] on button "n" at bounding box center [514, 372] width 48 height 48
click at [633, 303] on button "g" at bounding box center [647, 305] width 48 height 48
click at [476, 569] on button "button" at bounding box center [514, 582] width 122 height 69
click at [869, 475] on icon "button" at bounding box center [866, 480] width 33 height 33
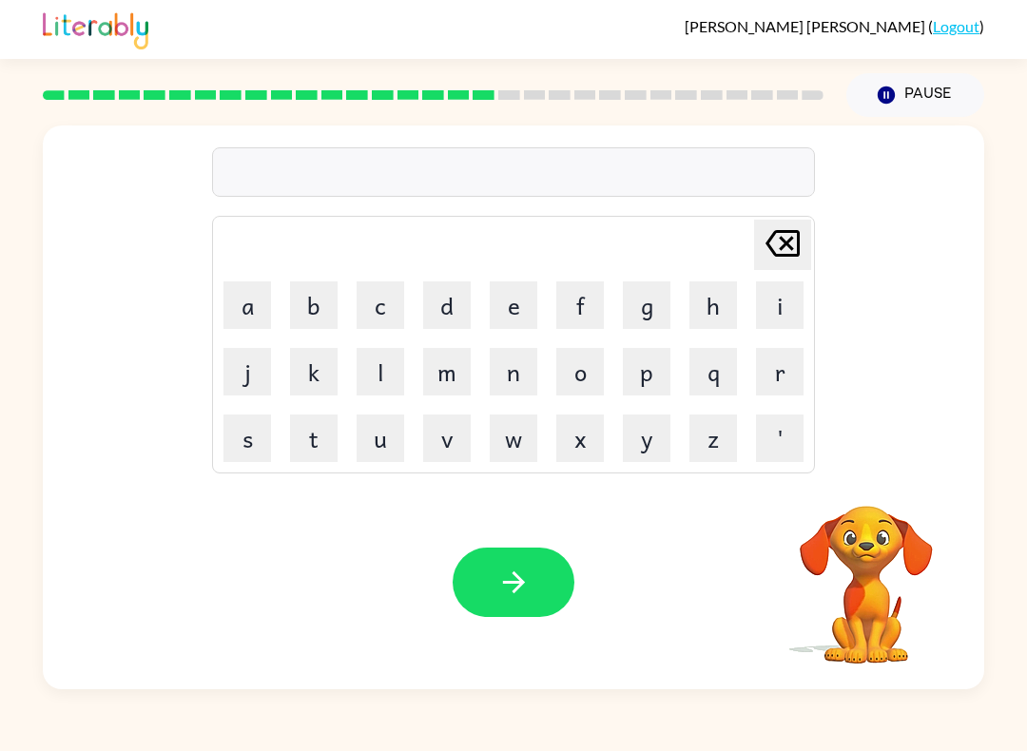
click at [776, 379] on button "r" at bounding box center [780, 372] width 48 height 48
click at [514, 293] on button "e" at bounding box center [514, 305] width 48 height 48
click at [245, 426] on button "s" at bounding box center [247, 439] width 48 height 48
click at [368, 293] on button "c" at bounding box center [381, 305] width 48 height 48
click at [512, 309] on button "e" at bounding box center [514, 305] width 48 height 48
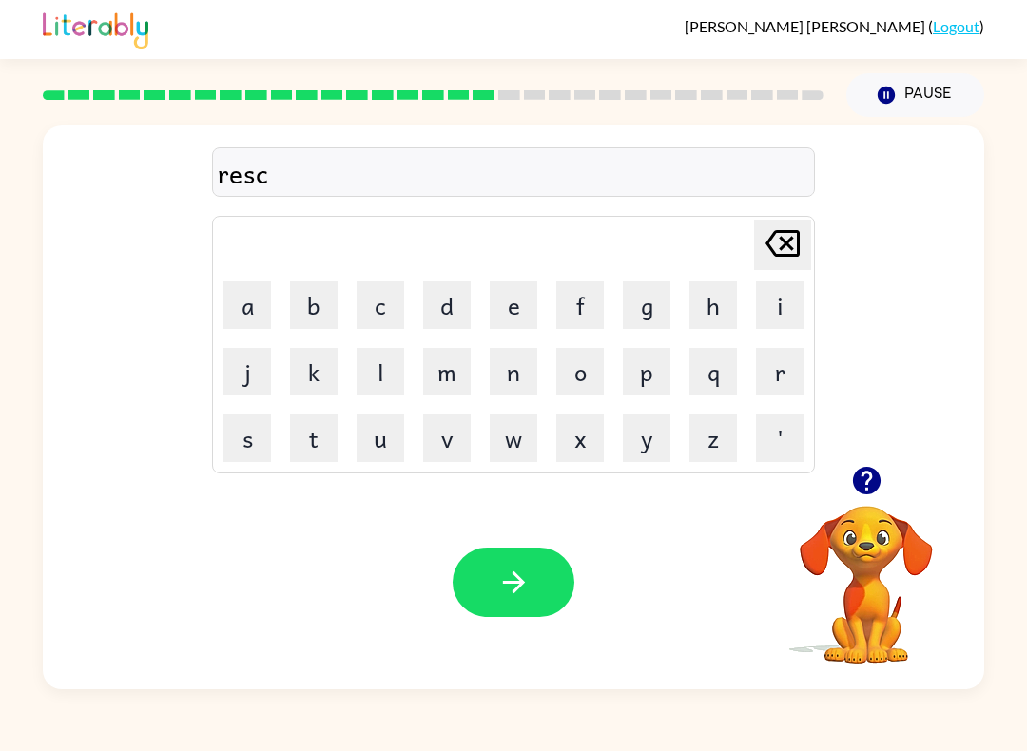
click at [512, 309] on button "e" at bounding box center [514, 305] width 48 height 48
click at [781, 233] on icon at bounding box center [783, 243] width 34 height 27
click at [772, 233] on icon "[PERSON_NAME] last character input" at bounding box center [783, 244] width 46 height 46
click at [782, 297] on button "i" at bounding box center [780, 305] width 48 height 48
click at [490, 293] on button "e" at bounding box center [514, 305] width 48 height 48
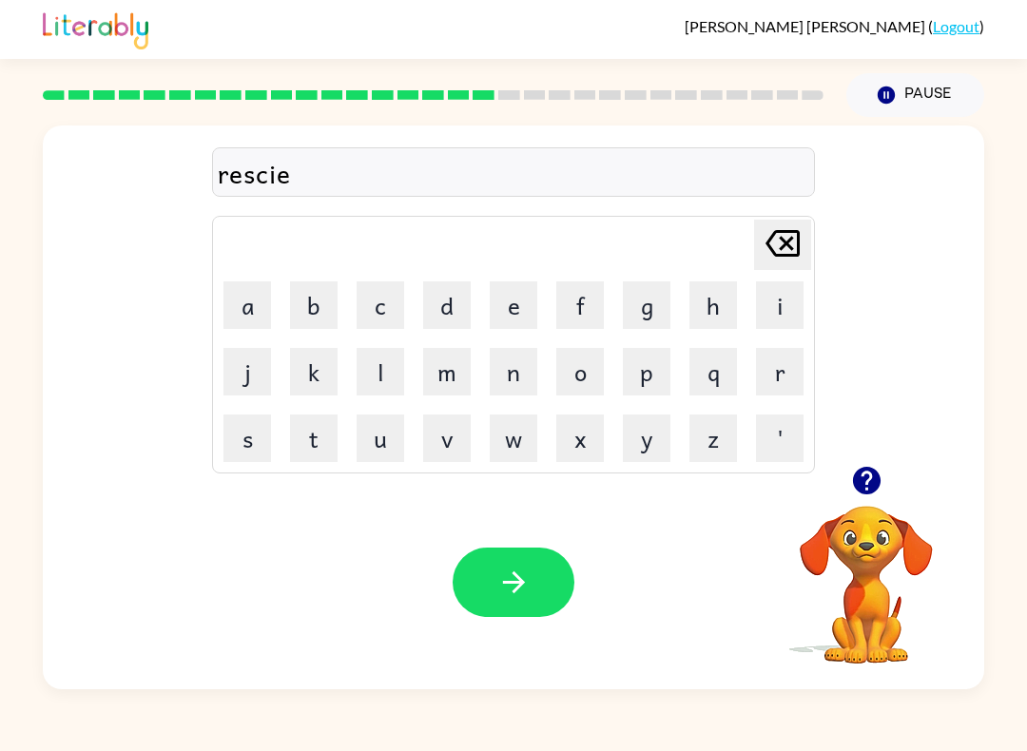
click at [262, 440] on button "s" at bounding box center [247, 439] width 48 height 48
click at [318, 425] on button "t" at bounding box center [314, 439] width 48 height 48
click at [457, 589] on button "button" at bounding box center [514, 582] width 122 height 69
click at [890, 470] on div at bounding box center [866, 480] width 190 height 48
click at [849, 501] on div at bounding box center [866, 480] width 190 height 48
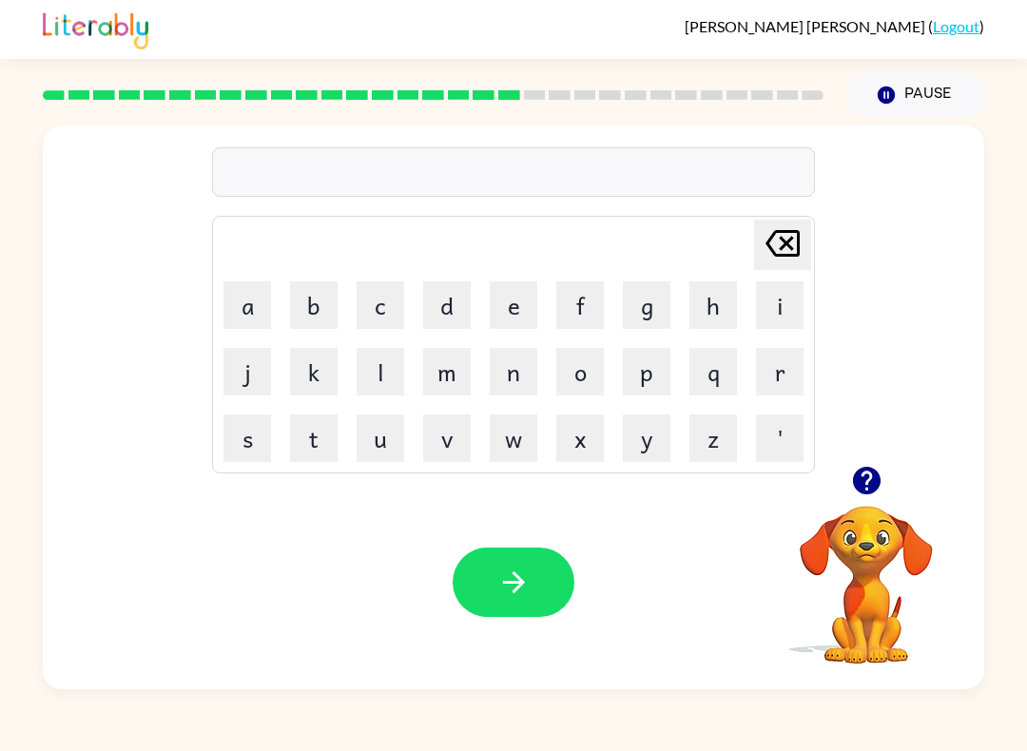
click at [856, 497] on icon "button" at bounding box center [866, 480] width 33 height 33
click at [856, 499] on video "Your browser must support playing .mp4 files to use Literably. Please try using…" at bounding box center [866, 571] width 190 height 190
click at [580, 362] on button "o" at bounding box center [580, 372] width 48 height 48
click at [379, 441] on button "u" at bounding box center [381, 439] width 48 height 48
click at [315, 441] on button "t" at bounding box center [314, 439] width 48 height 48
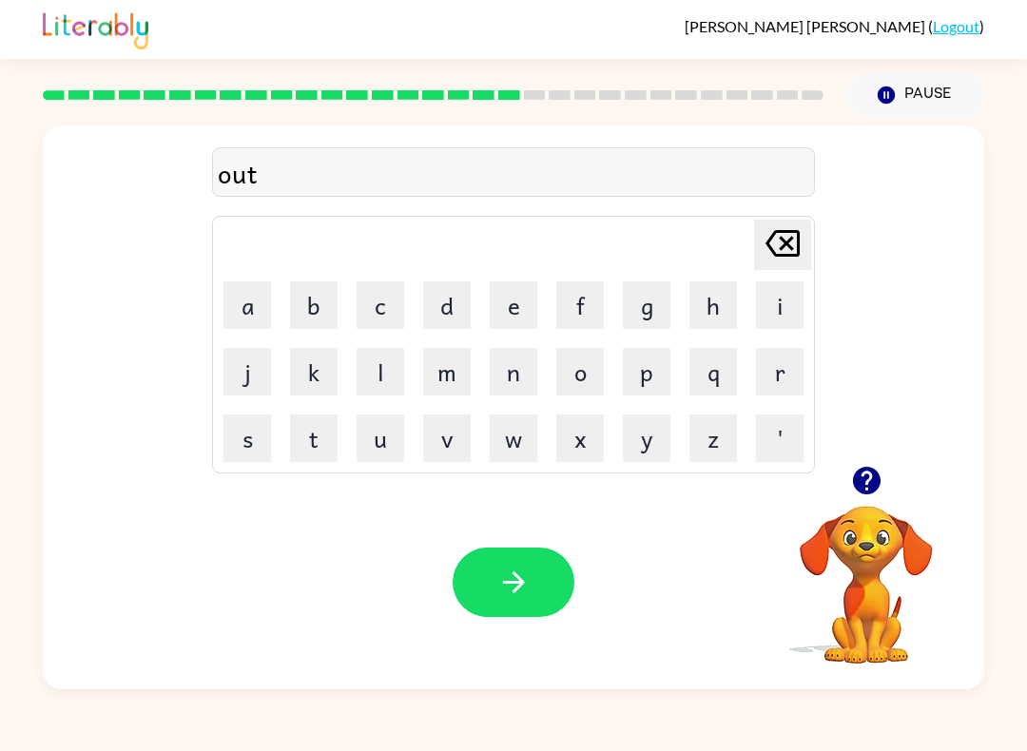
click at [776, 364] on button "r" at bounding box center [780, 372] width 48 height 48
click at [496, 294] on button "e" at bounding box center [514, 305] width 48 height 48
click at [636, 415] on button "y" at bounding box center [647, 439] width 48 height 48
click at [500, 581] on icon "button" at bounding box center [513, 582] width 33 height 33
click at [601, 304] on button "f" at bounding box center [580, 305] width 48 height 48
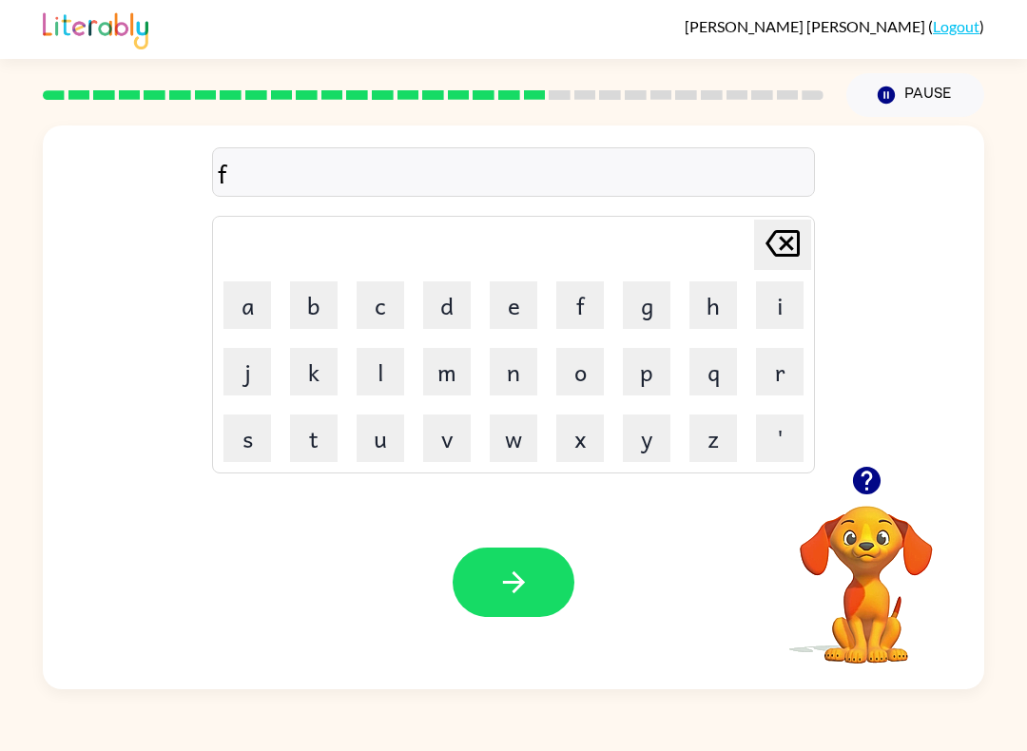
click at [262, 300] on button "a" at bounding box center [247, 305] width 48 height 48
click at [383, 368] on button "l" at bounding box center [381, 372] width 48 height 48
click at [589, 374] on button "o" at bounding box center [580, 372] width 48 height 48
click at [383, 430] on button "u" at bounding box center [381, 439] width 48 height 48
click at [453, 299] on button "d" at bounding box center [447, 305] width 48 height 48
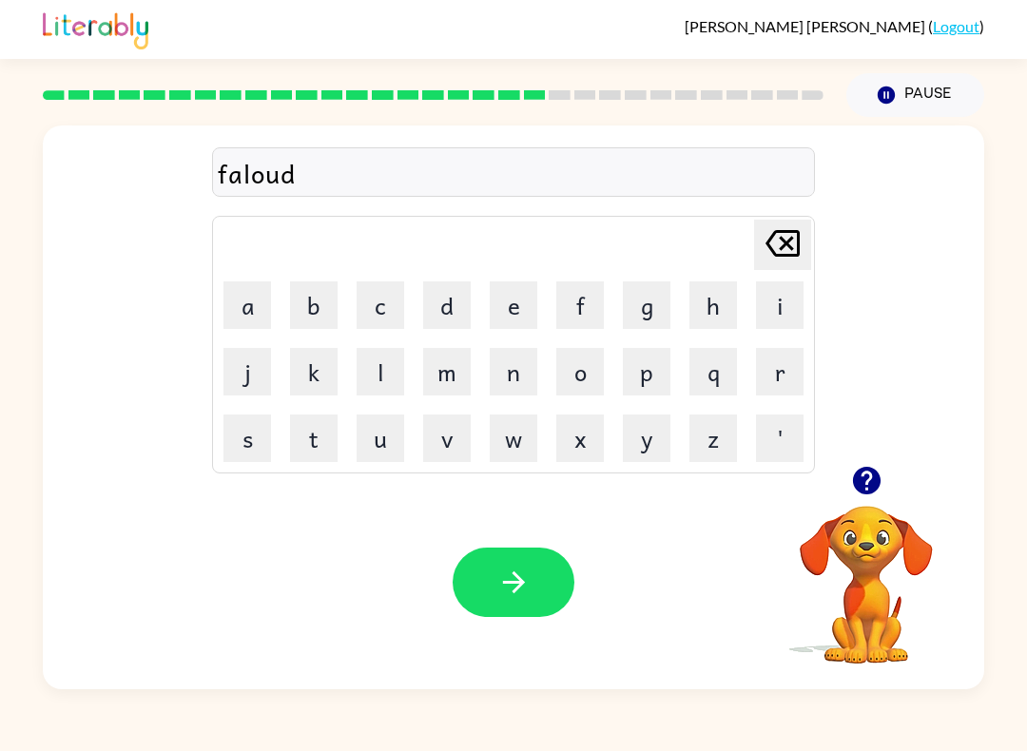
click at [488, 579] on button "button" at bounding box center [514, 582] width 122 height 69
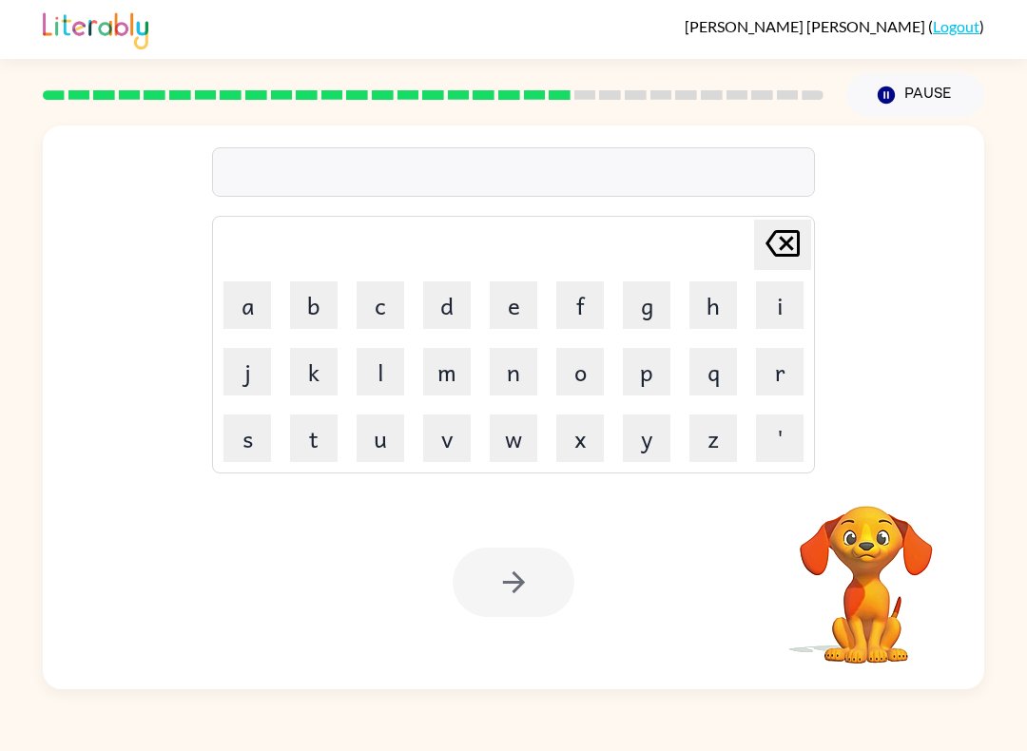
click at [256, 430] on button "s" at bounding box center [247, 439] width 48 height 48
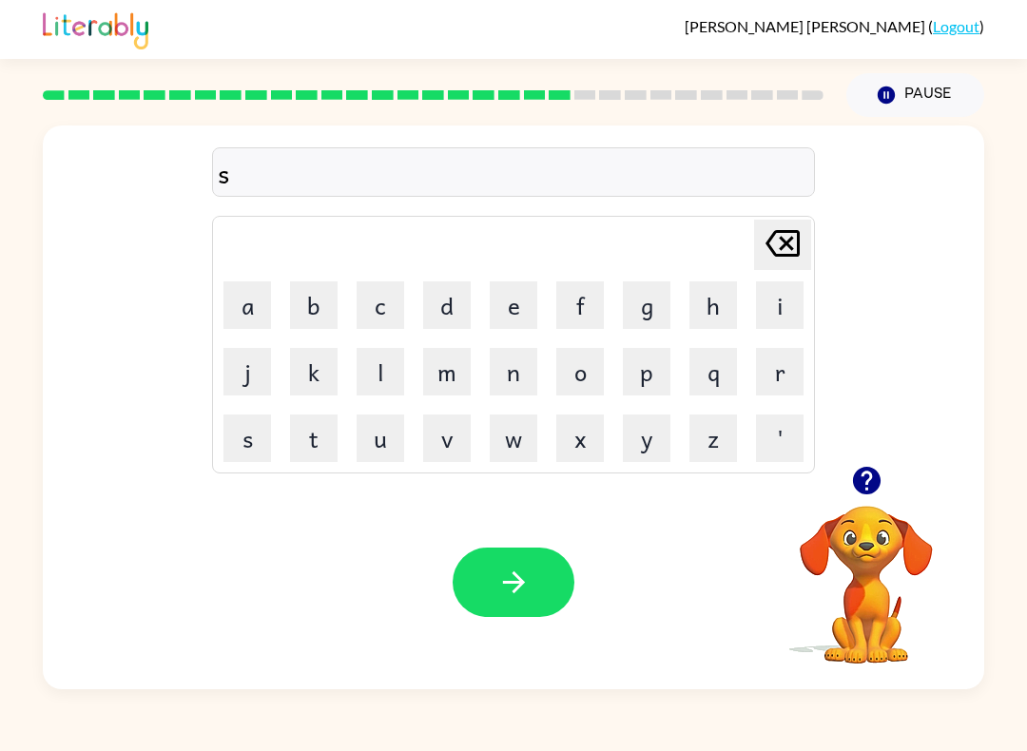
click at [514, 291] on button "e" at bounding box center [514, 305] width 48 height 48
click at [455, 367] on button "m" at bounding box center [447, 372] width 48 height 48
click at [859, 479] on icon "button" at bounding box center [866, 481] width 28 height 28
click at [777, 223] on icon "[PERSON_NAME] last character input" at bounding box center [783, 244] width 46 height 46
click at [517, 360] on button "n" at bounding box center [514, 372] width 48 height 48
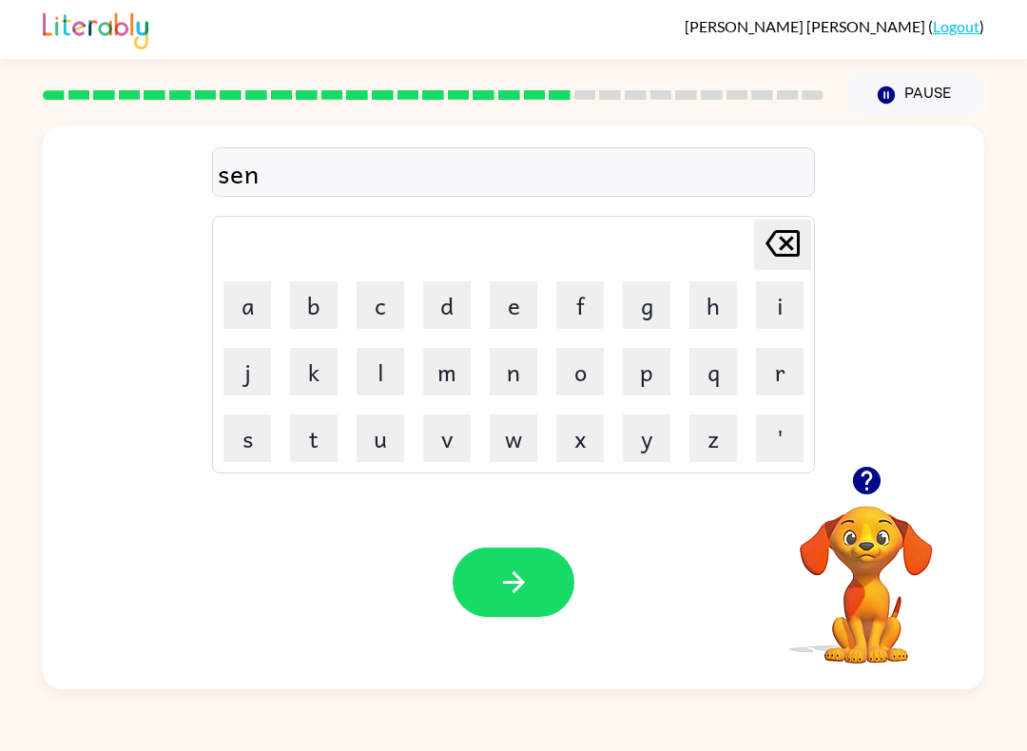
click at [314, 436] on button "t" at bounding box center [314, 439] width 48 height 48
click at [522, 297] on button "e" at bounding box center [514, 305] width 48 height 48
click at [655, 381] on button "p" at bounding box center [647, 372] width 48 height 48
click at [770, 300] on button "i" at bounding box center [780, 305] width 48 height 48
click at [462, 294] on button "d" at bounding box center [447, 305] width 48 height 48
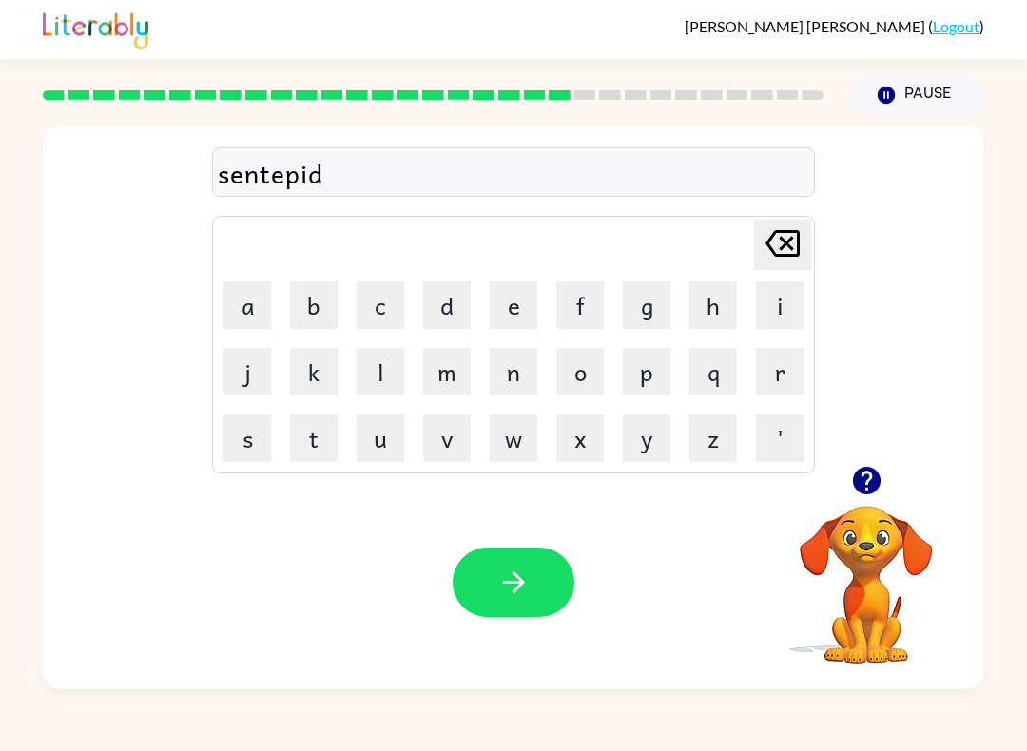
click at [494, 560] on button "button" at bounding box center [514, 582] width 122 height 69
click at [255, 438] on button "s" at bounding box center [247, 439] width 48 height 48
click at [386, 425] on button "u" at bounding box center [381, 439] width 48 height 48
click at [784, 225] on icon "[PERSON_NAME] last character input" at bounding box center [783, 244] width 46 height 46
click at [574, 380] on button "o" at bounding box center [580, 372] width 48 height 48
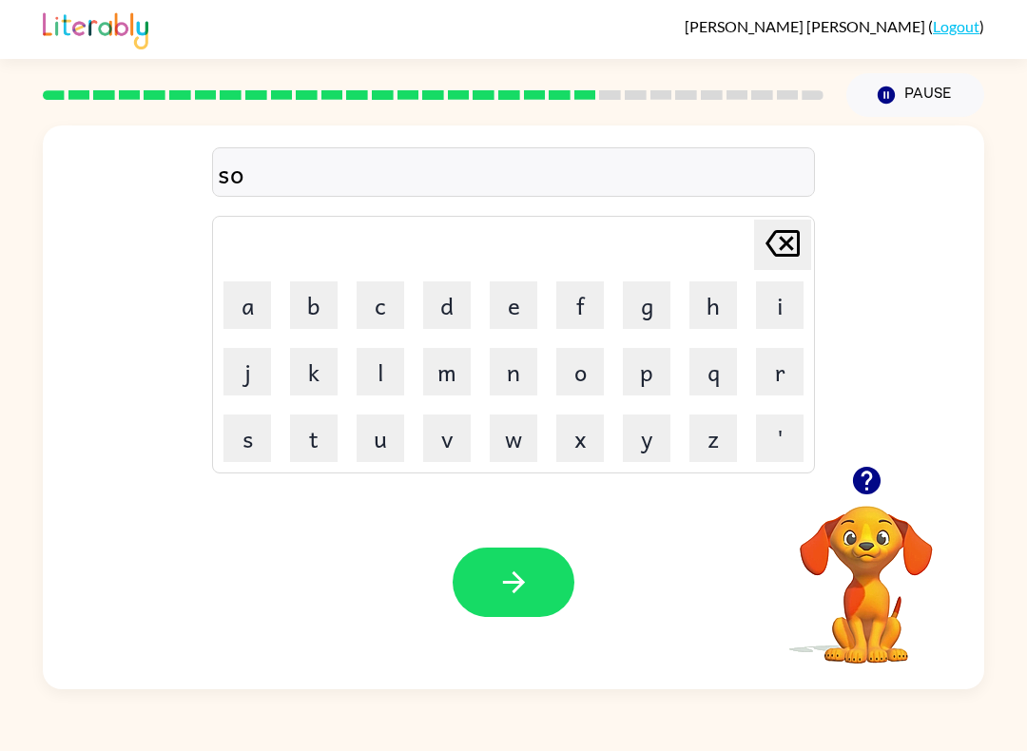
click at [256, 438] on button "s" at bounding box center [247, 439] width 48 height 48
click at [301, 440] on button "t" at bounding box center [314, 439] width 48 height 48
click at [781, 290] on button "i" at bounding box center [780, 305] width 48 height 48
click at [502, 374] on button "n" at bounding box center [514, 372] width 48 height 48
click at [505, 308] on button "e" at bounding box center [514, 305] width 48 height 48
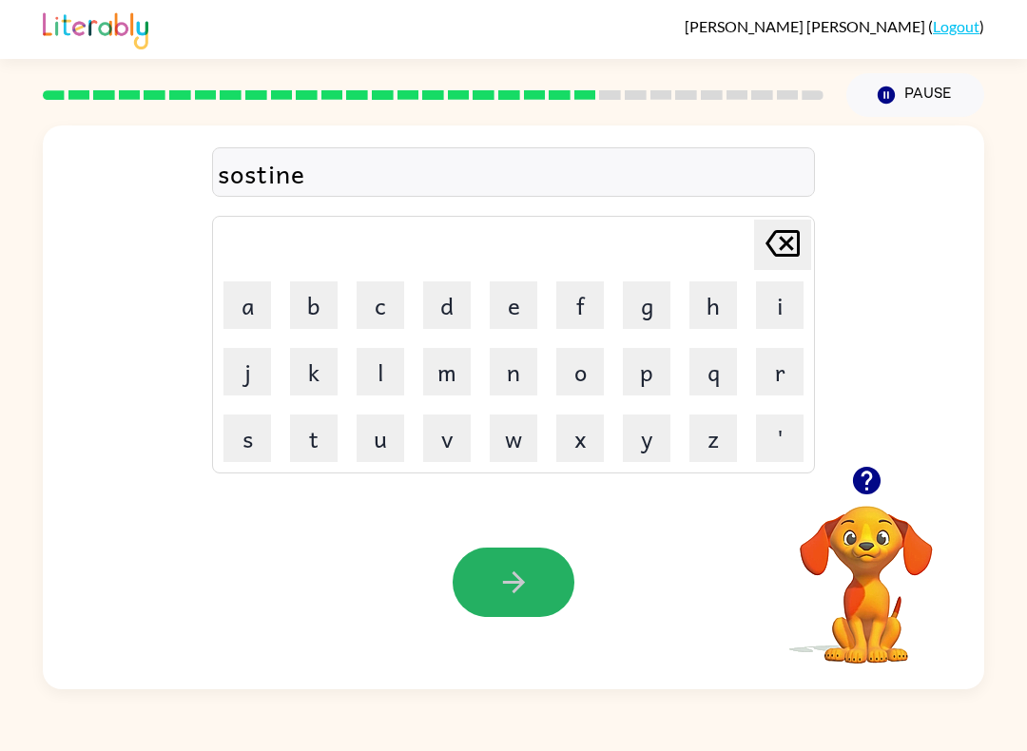
click at [527, 578] on icon "button" at bounding box center [513, 582] width 33 height 33
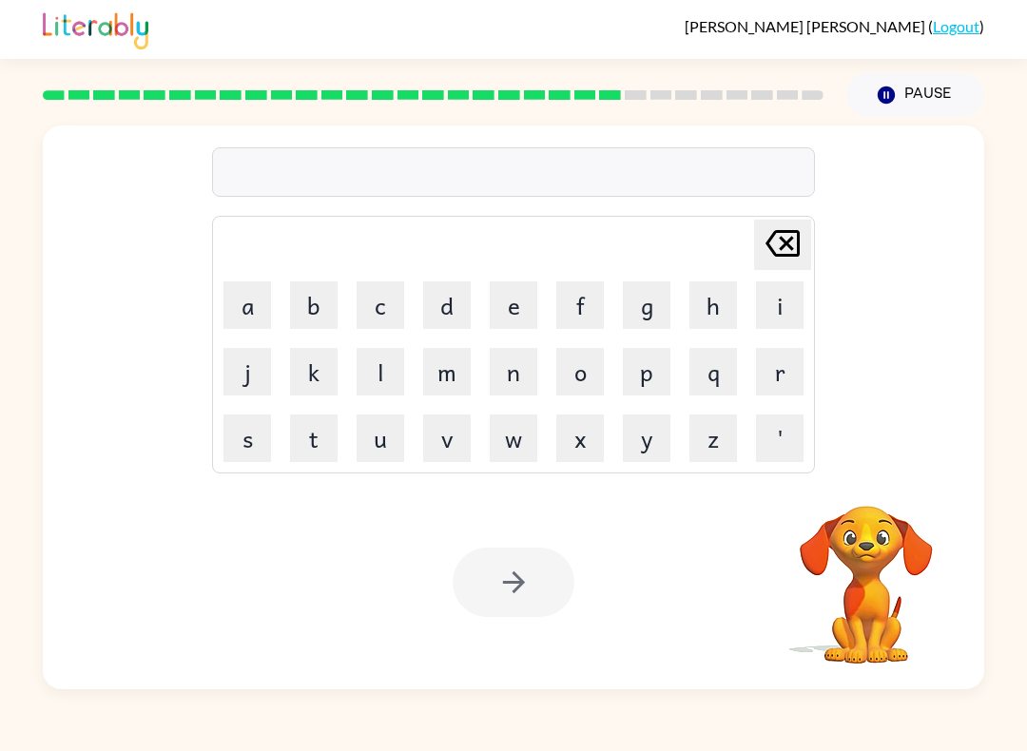
click at [578, 302] on button "f" at bounding box center [580, 305] width 48 height 48
click at [580, 374] on button "o" at bounding box center [580, 372] width 48 height 48
click at [781, 393] on button "r" at bounding box center [780, 372] width 48 height 48
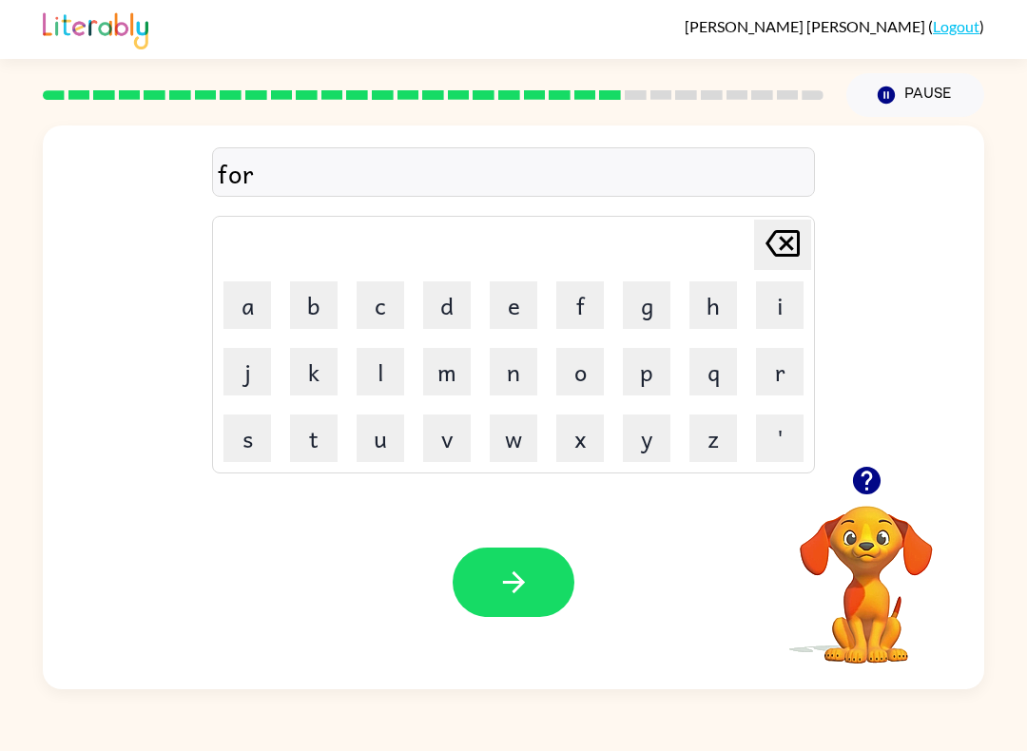
click at [514, 435] on button "w" at bounding box center [514, 439] width 48 height 48
click at [578, 364] on button "o" at bounding box center [580, 372] width 48 height 48
click at [764, 361] on button "r" at bounding box center [780, 372] width 48 height 48
click at [442, 298] on button "d" at bounding box center [447, 305] width 48 height 48
click at [518, 554] on button "button" at bounding box center [514, 582] width 122 height 69
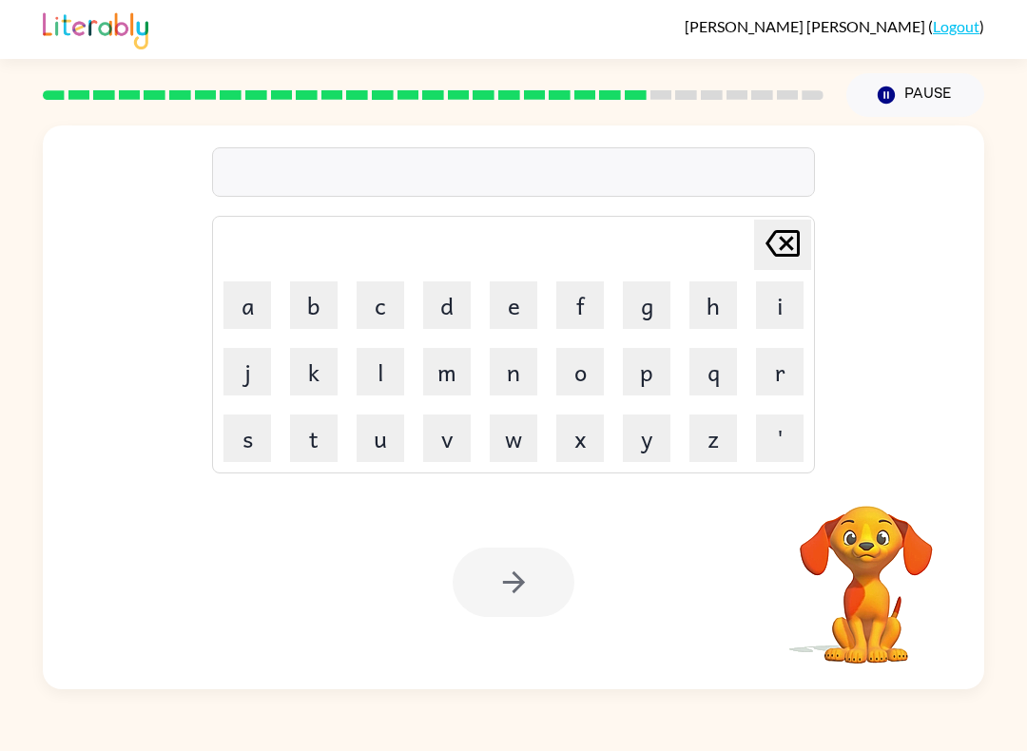
click at [767, 372] on button "r" at bounding box center [780, 372] width 48 height 48
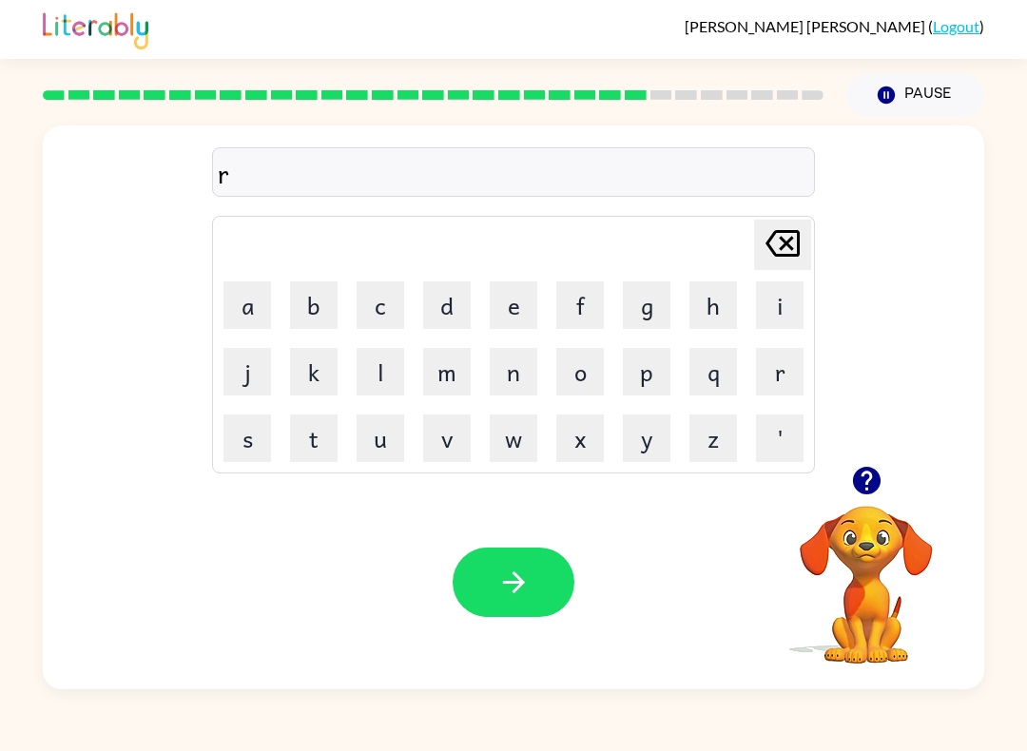
click at [506, 308] on button "e" at bounding box center [514, 305] width 48 height 48
click at [245, 309] on button "a" at bounding box center [247, 305] width 48 height 48
click at [388, 374] on button "l" at bounding box center [381, 372] width 48 height 48
click at [253, 297] on button "a" at bounding box center [247, 305] width 48 height 48
click at [756, 304] on button "i" at bounding box center [780, 305] width 48 height 48
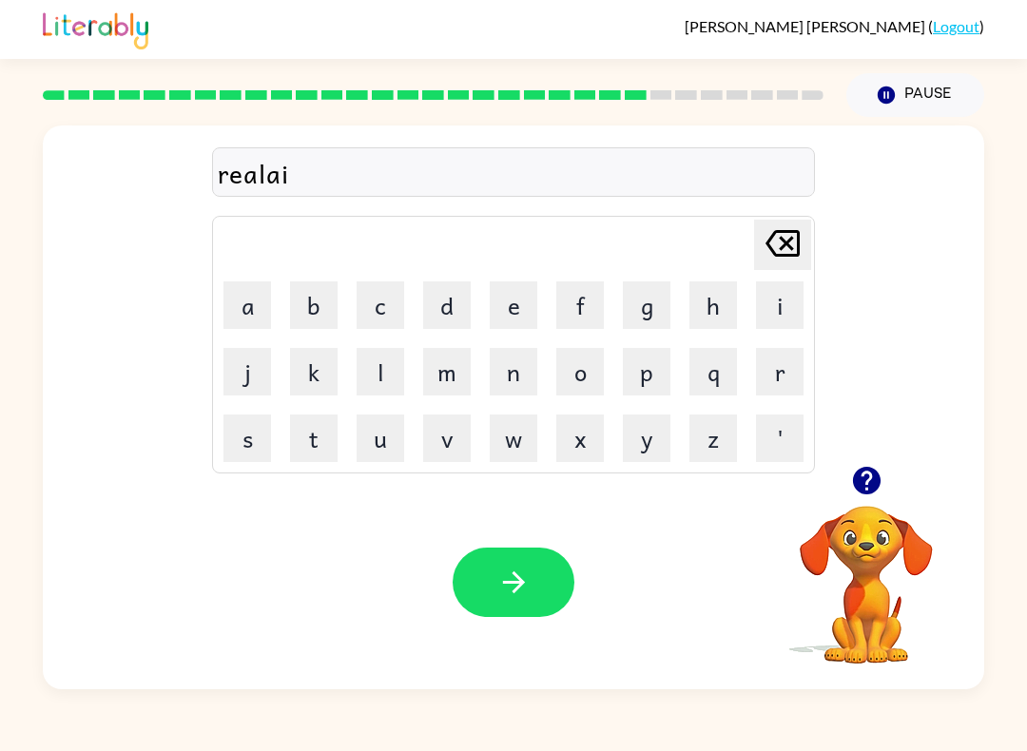
click at [446, 315] on button "d" at bounding box center [447, 305] width 48 height 48
click at [502, 296] on button "e" at bounding box center [514, 305] width 48 height 48
click at [442, 291] on button "d" at bounding box center [447, 305] width 48 height 48
click at [521, 536] on div "Your browser must support playing .mp4 files to use Literably. Please try using…" at bounding box center [513, 582] width 941 height 214
click at [496, 549] on button "button" at bounding box center [514, 582] width 122 height 69
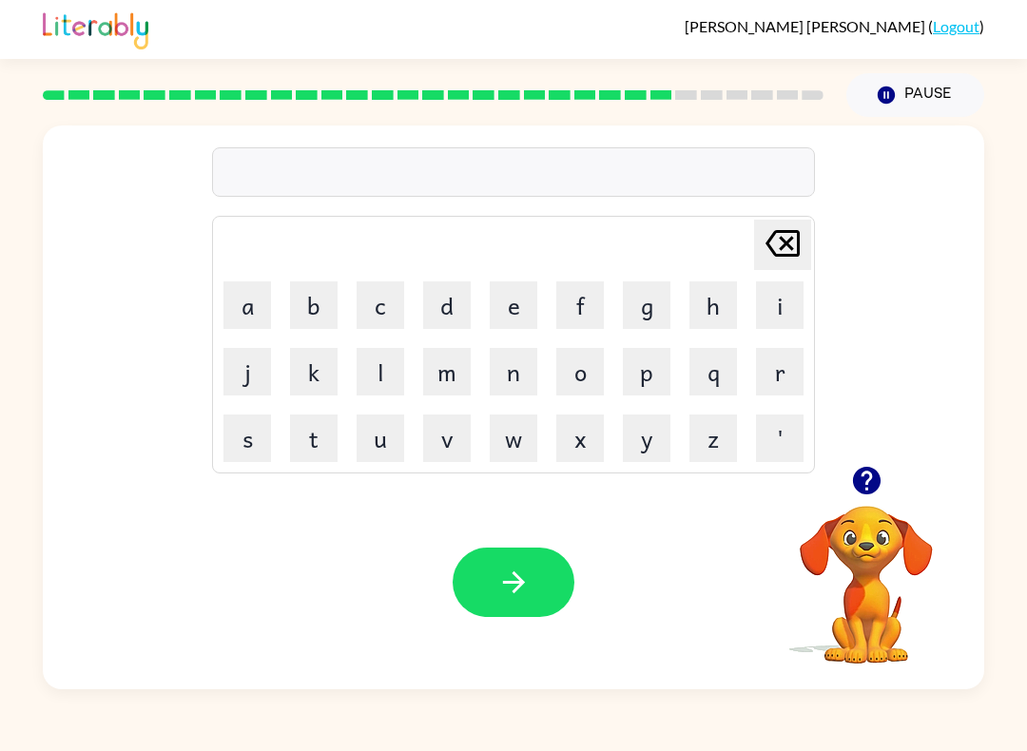
click at [658, 294] on button "g" at bounding box center [647, 305] width 48 height 48
click at [583, 365] on button "o" at bounding box center [580, 372] width 48 height 48
click at [313, 289] on button "b" at bounding box center [314, 305] width 48 height 48
click at [379, 380] on button "l" at bounding box center [381, 372] width 48 height 48
click at [518, 299] on button "e" at bounding box center [514, 305] width 48 height 48
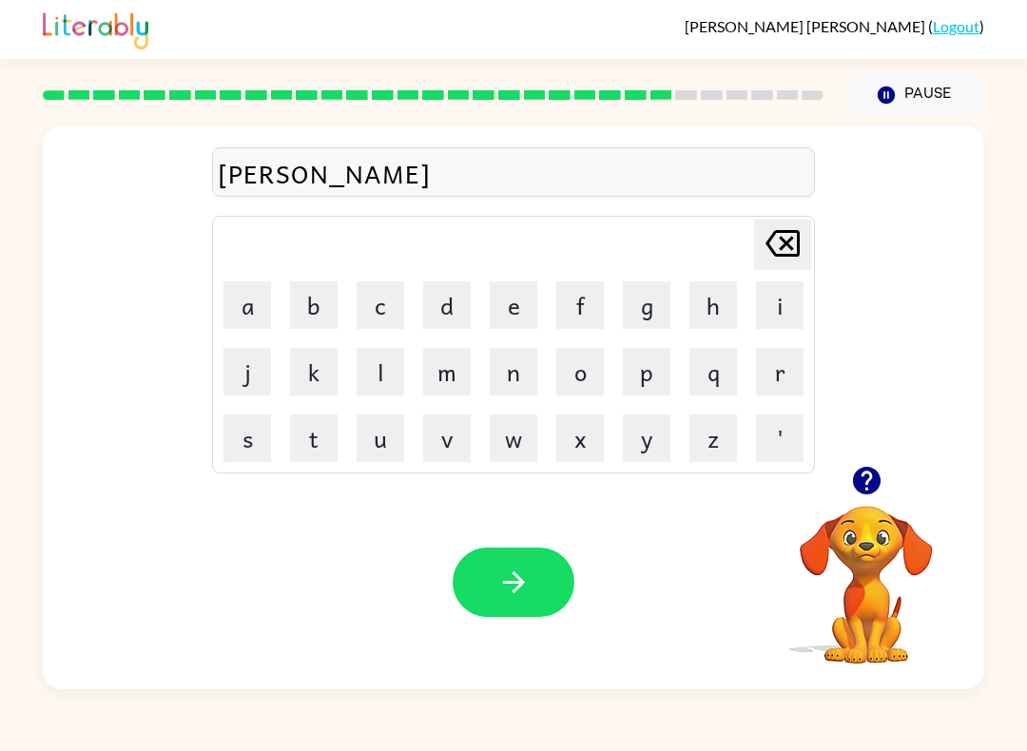
click at [450, 299] on button "d" at bounding box center [447, 305] width 48 height 48
click at [532, 591] on button "button" at bounding box center [514, 582] width 122 height 69
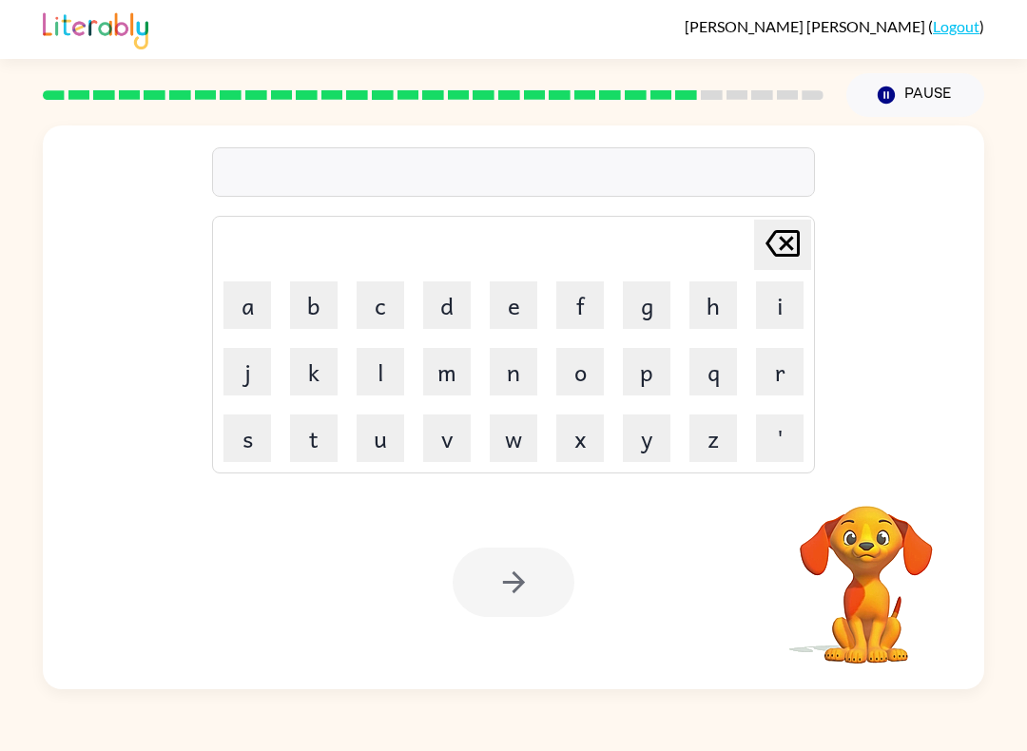
click at [400, 368] on button "l" at bounding box center [381, 372] width 48 height 48
click at [586, 360] on button "o" at bounding box center [580, 372] width 48 height 48
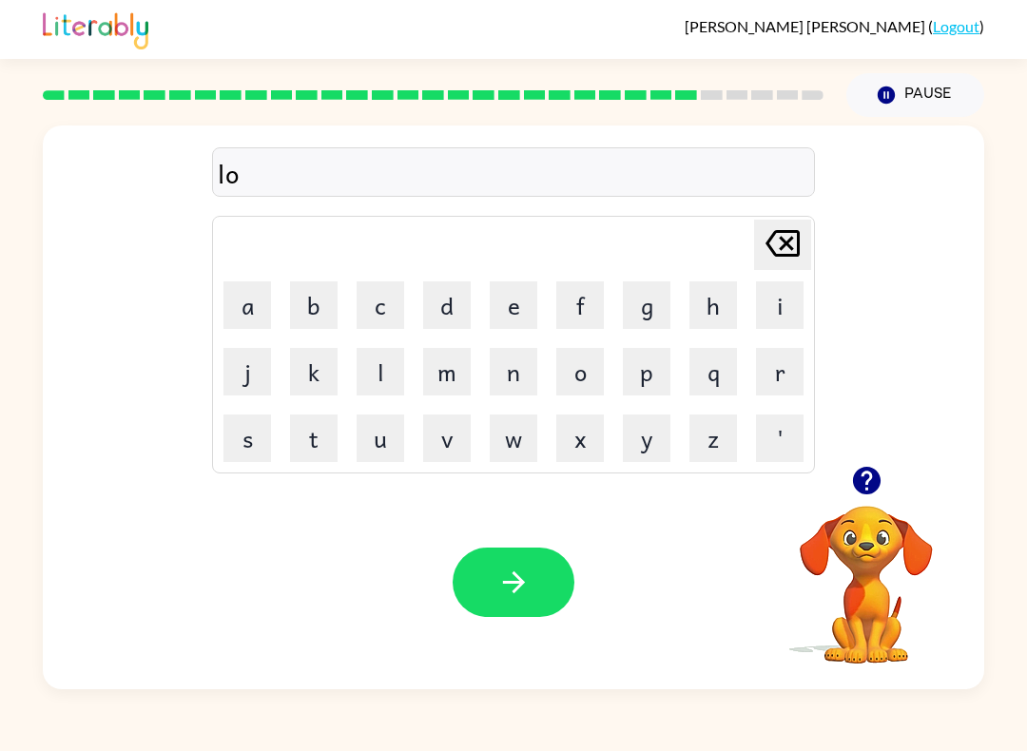
click at [453, 381] on button "m" at bounding box center [447, 372] width 48 height 48
click at [318, 307] on button "b" at bounding box center [314, 305] width 48 height 48
click at [519, 310] on button "e" at bounding box center [514, 305] width 48 height 48
click at [748, 374] on td "r" at bounding box center [779, 371] width 65 height 65
click at [772, 371] on button "r" at bounding box center [780, 372] width 48 height 48
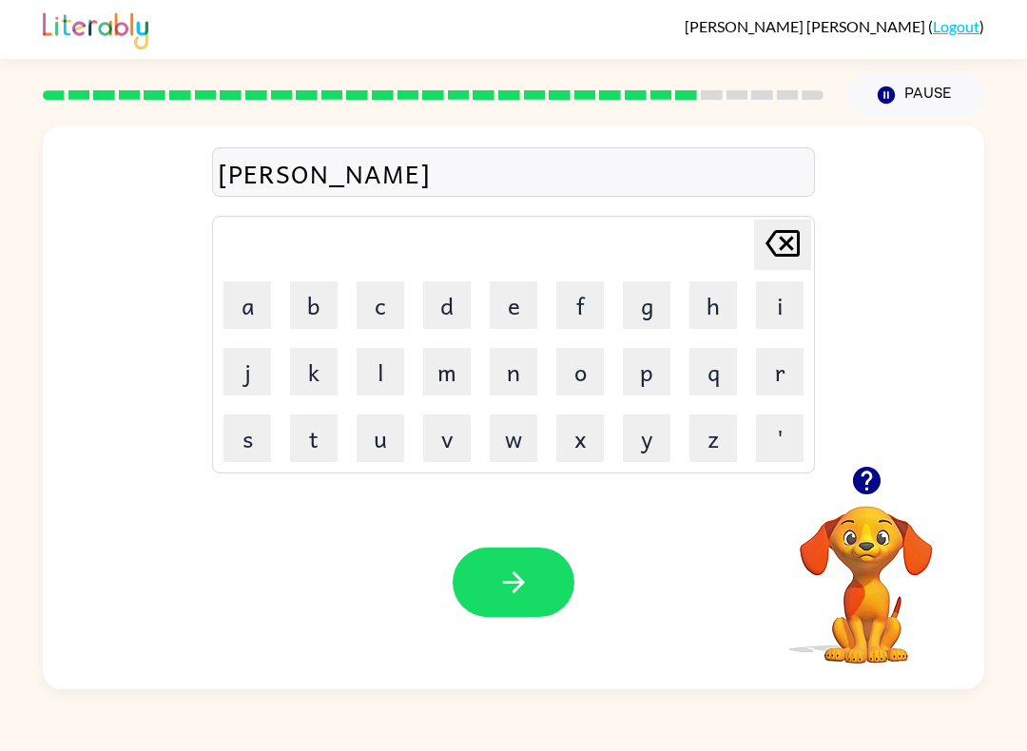
click at [244, 368] on button "j" at bounding box center [247, 372] width 48 height 48
click at [246, 307] on button "a" at bounding box center [247, 305] width 48 height 48
click at [371, 300] on button "c" at bounding box center [381, 305] width 48 height 48
click at [319, 359] on button "k" at bounding box center [314, 372] width 48 height 48
click at [528, 607] on button "button" at bounding box center [514, 582] width 122 height 69
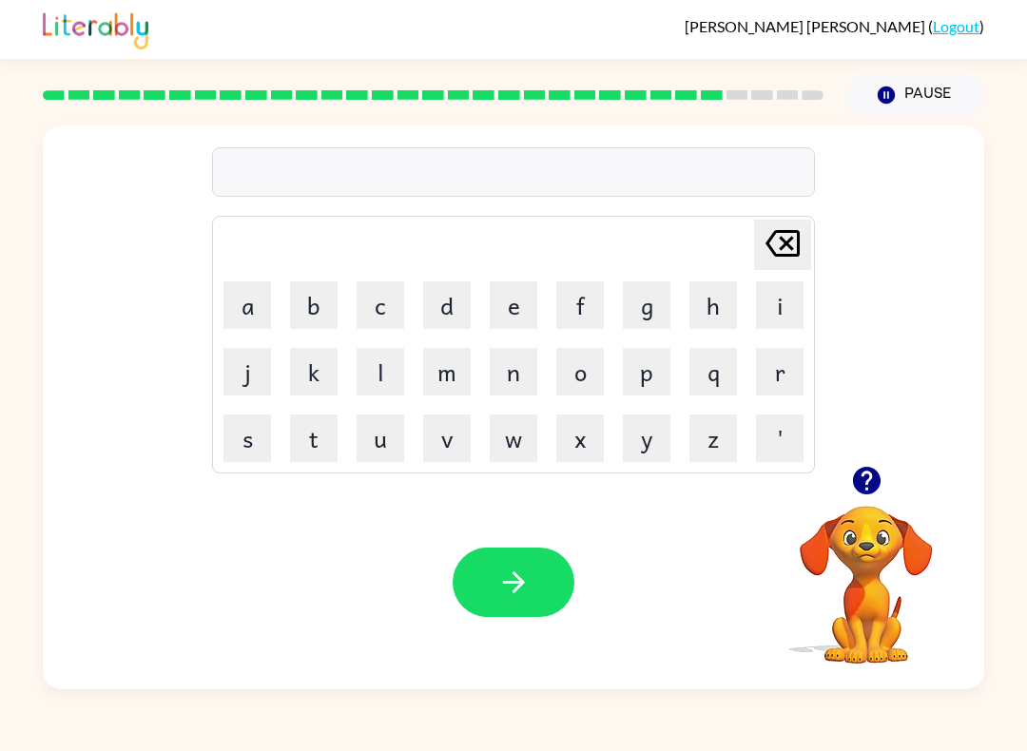
click at [629, 371] on button "p" at bounding box center [647, 372] width 48 height 48
click at [499, 311] on button "e" at bounding box center [514, 305] width 48 height 48
click at [240, 320] on button "a" at bounding box center [247, 305] width 48 height 48
click at [779, 368] on button "r" at bounding box center [780, 372] width 48 height 48
click at [248, 433] on button "s" at bounding box center [247, 439] width 48 height 48
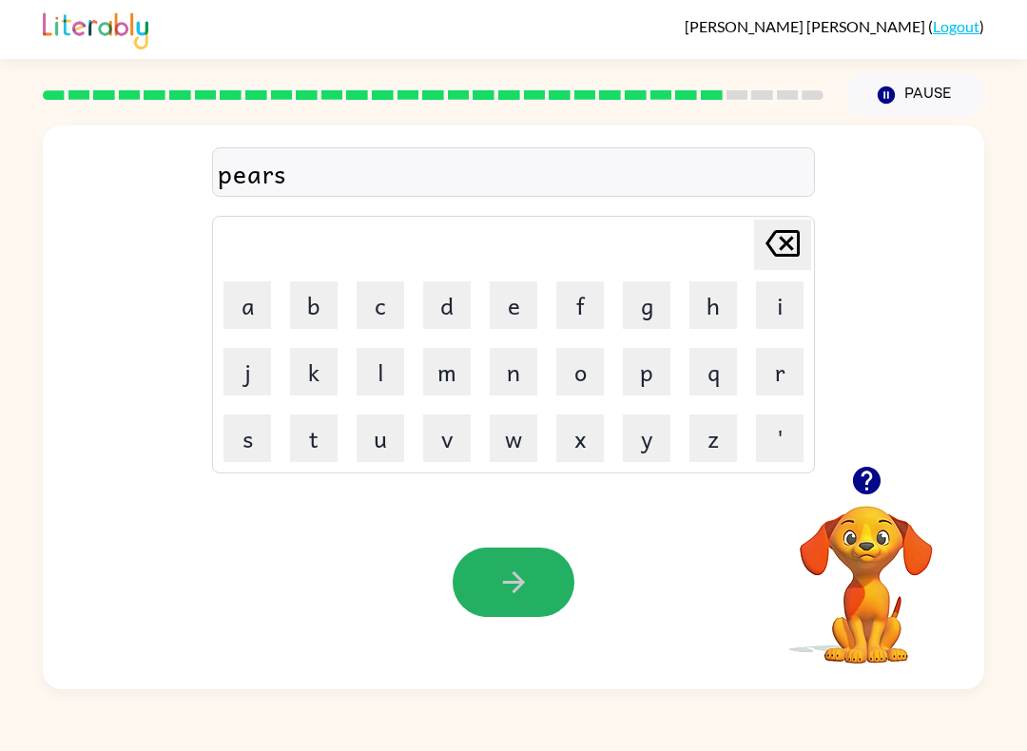
click at [495, 571] on button "button" at bounding box center [514, 582] width 122 height 69
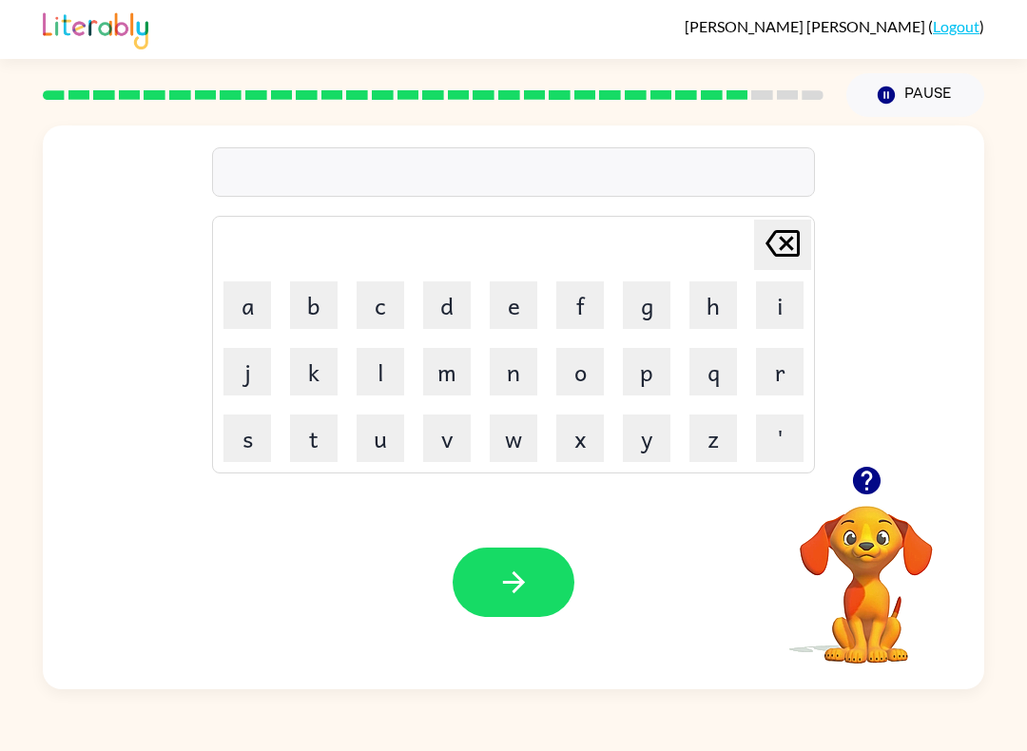
click at [315, 454] on button "t" at bounding box center [314, 439] width 48 height 48
click at [692, 310] on button "h" at bounding box center [713, 305] width 48 height 48
click at [791, 312] on button "i" at bounding box center [780, 305] width 48 height 48
click at [520, 365] on button "n" at bounding box center [514, 372] width 48 height 48
click at [860, 492] on icon "button" at bounding box center [866, 481] width 28 height 28
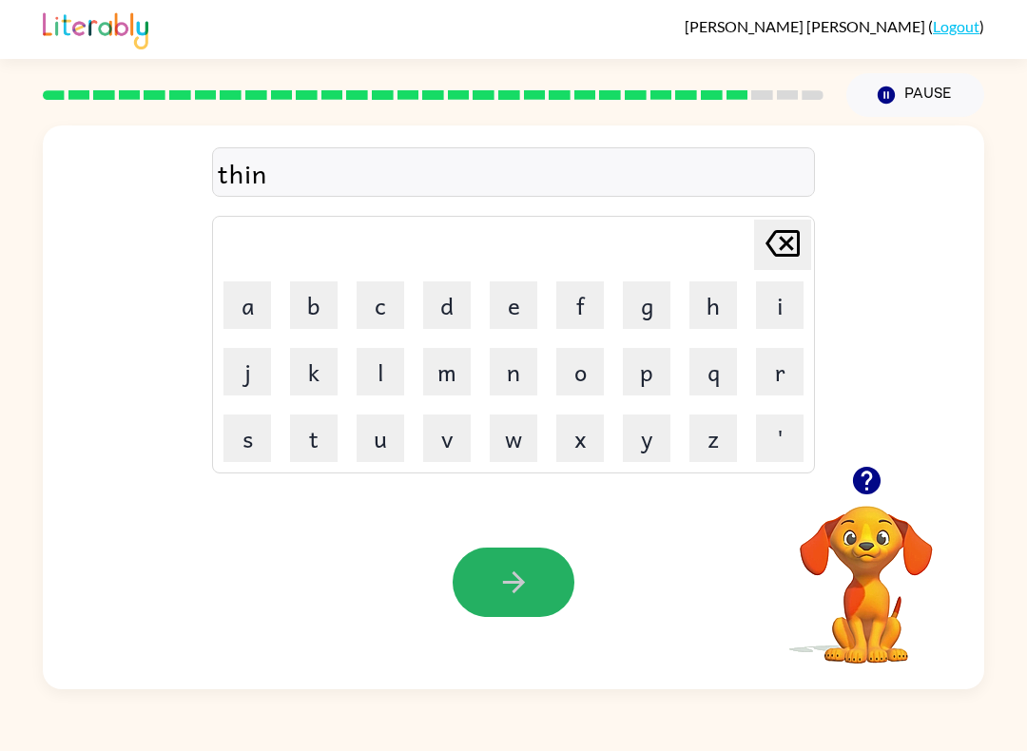
click at [518, 576] on icon "button" at bounding box center [513, 582] width 33 height 33
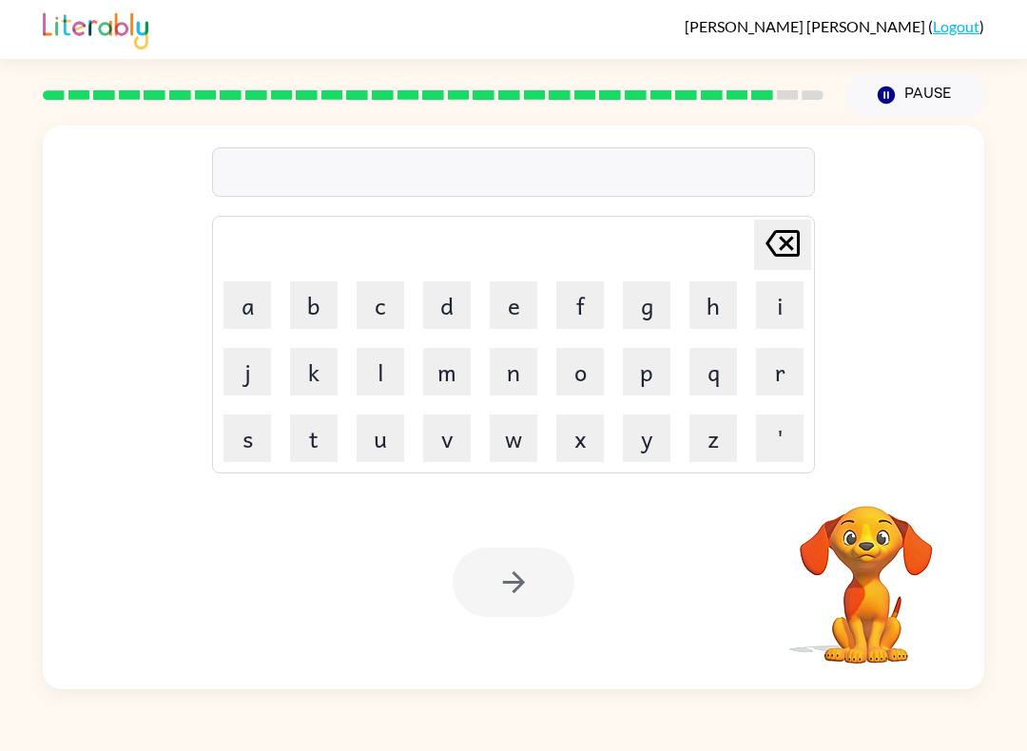
click at [256, 435] on button "s" at bounding box center [247, 439] width 48 height 48
click at [776, 294] on button "i" at bounding box center [780, 305] width 48 height 48
click at [390, 378] on button "l" at bounding box center [381, 372] width 48 height 48
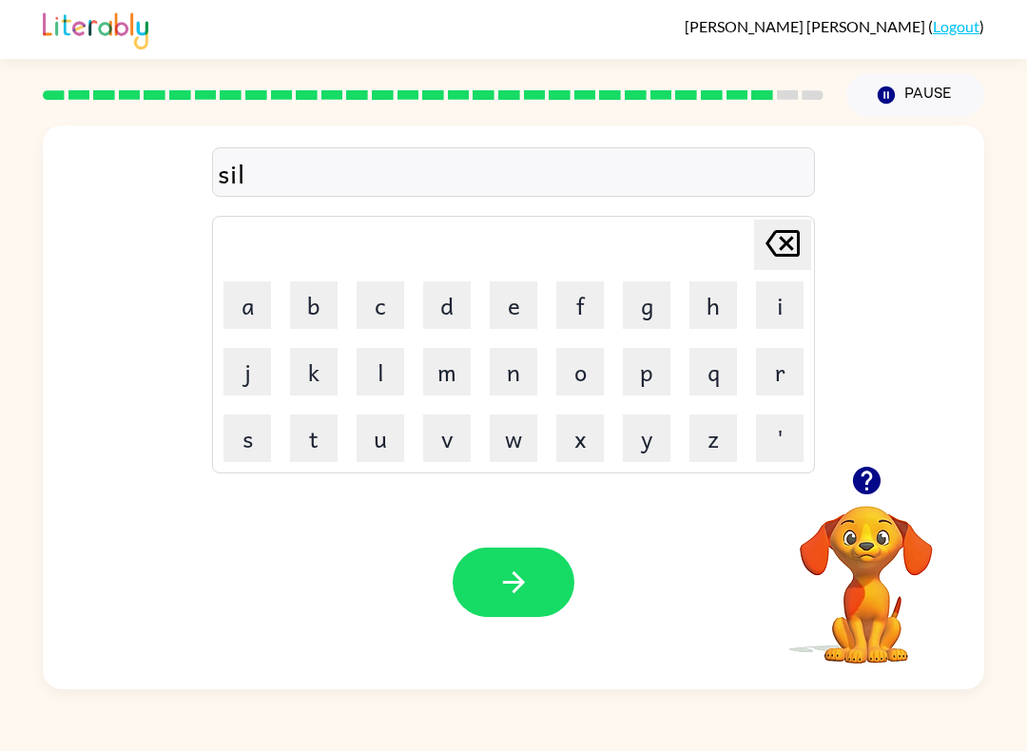
click at [439, 442] on button "v" at bounding box center [447, 439] width 48 height 48
click at [514, 300] on button "e" at bounding box center [514, 305] width 48 height 48
click at [767, 371] on button "r" at bounding box center [780, 372] width 48 height 48
click at [496, 440] on button "w" at bounding box center [514, 439] width 48 height 48
click at [225, 291] on button "a" at bounding box center [247, 305] width 48 height 48
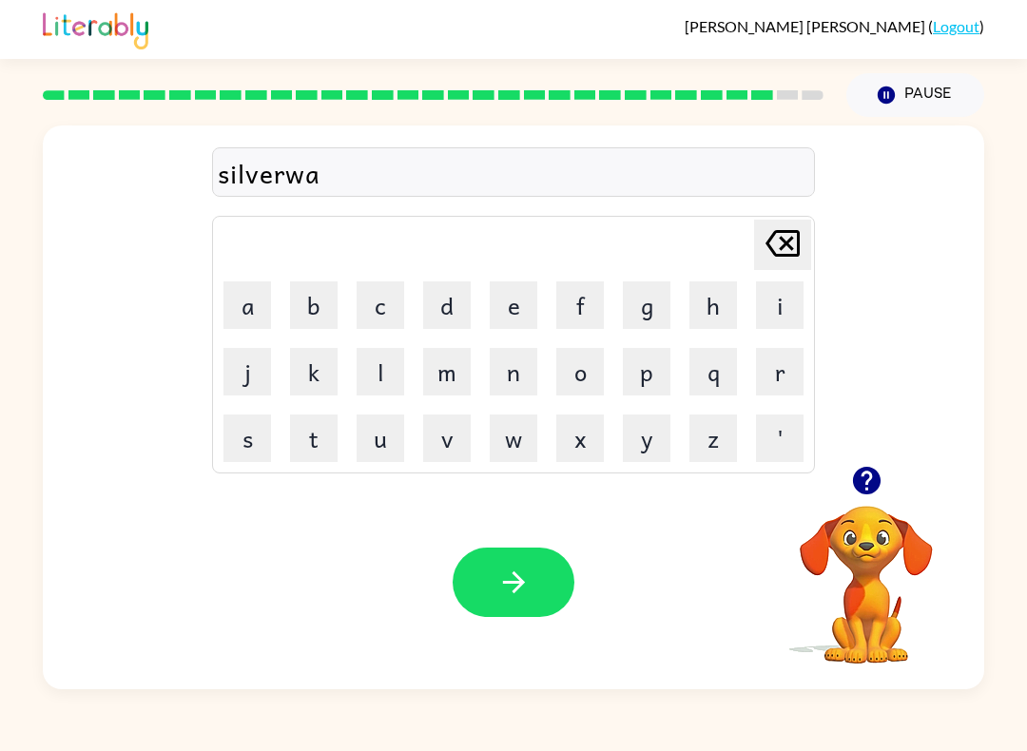
click at [372, 372] on button "l" at bounding box center [381, 372] width 48 height 48
click at [372, 364] on button "l" at bounding box center [381, 372] width 48 height 48
click at [490, 562] on button "button" at bounding box center [514, 582] width 122 height 69
click at [390, 429] on button "u" at bounding box center [381, 439] width 48 height 48
click at [514, 364] on button "n" at bounding box center [514, 372] width 48 height 48
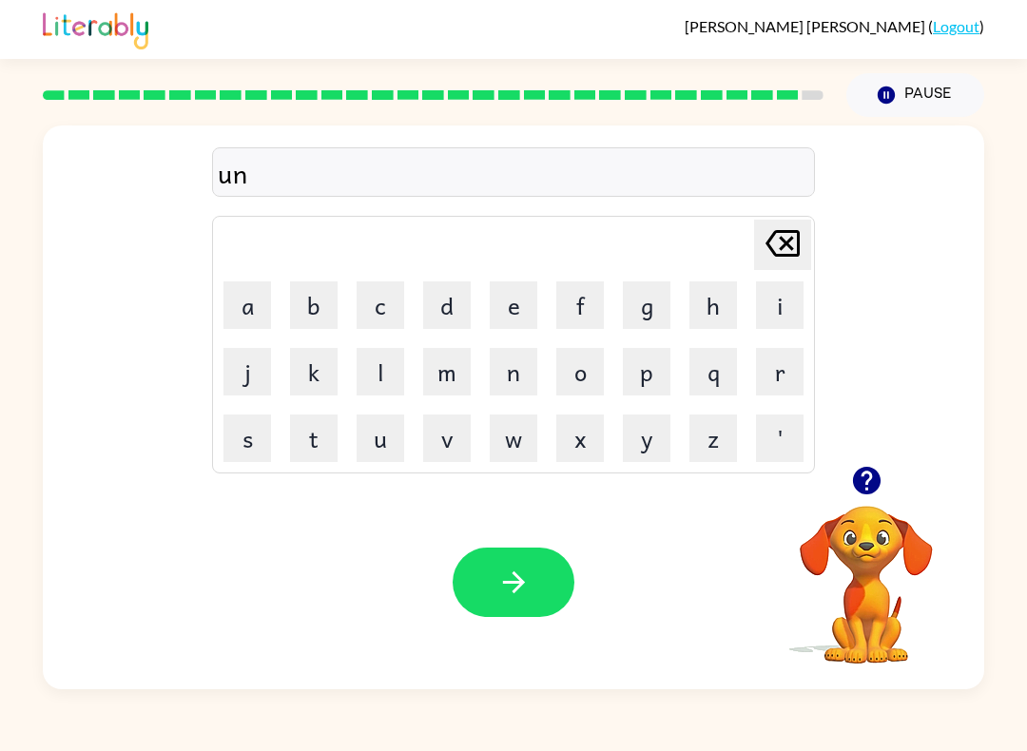
click at [254, 304] on button "a" at bounding box center [247, 305] width 48 height 48
click at [573, 300] on button "f" at bounding box center [580, 305] width 48 height 48
click at [781, 365] on button "r" at bounding box center [780, 372] width 48 height 48
click at [234, 284] on button "a" at bounding box center [247, 305] width 48 height 48
click at [446, 316] on button "d" at bounding box center [447, 305] width 48 height 48
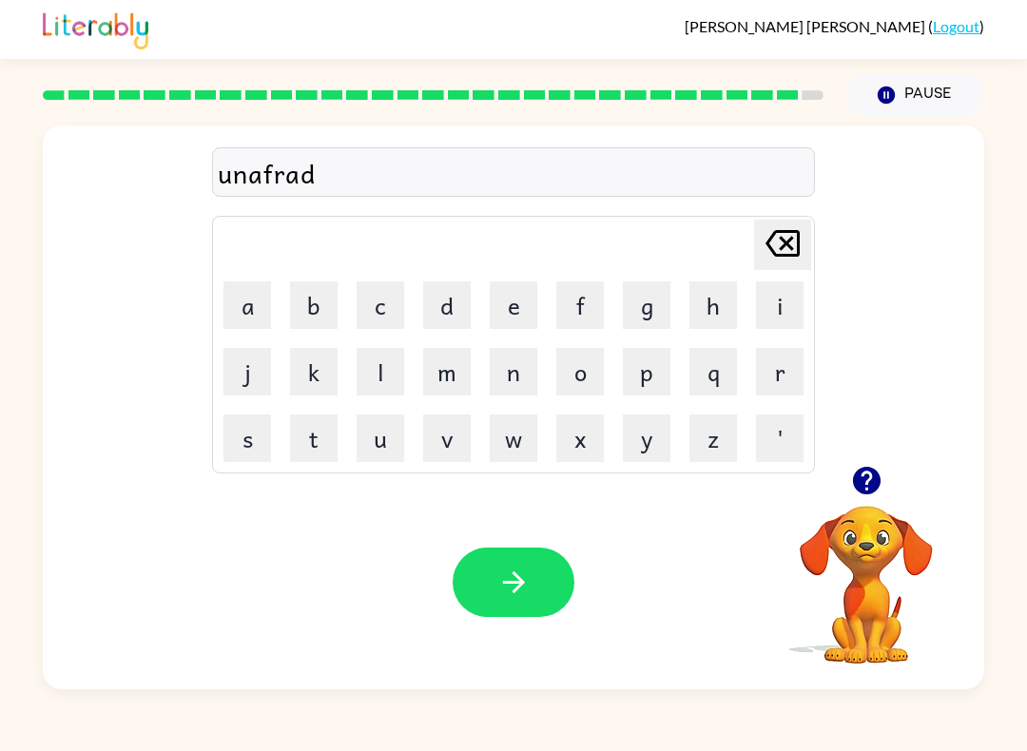
click at [503, 292] on button "e" at bounding box center [514, 305] width 48 height 48
click at [490, 575] on button "button" at bounding box center [514, 582] width 122 height 69
